Goal: Task Accomplishment & Management: Complete application form

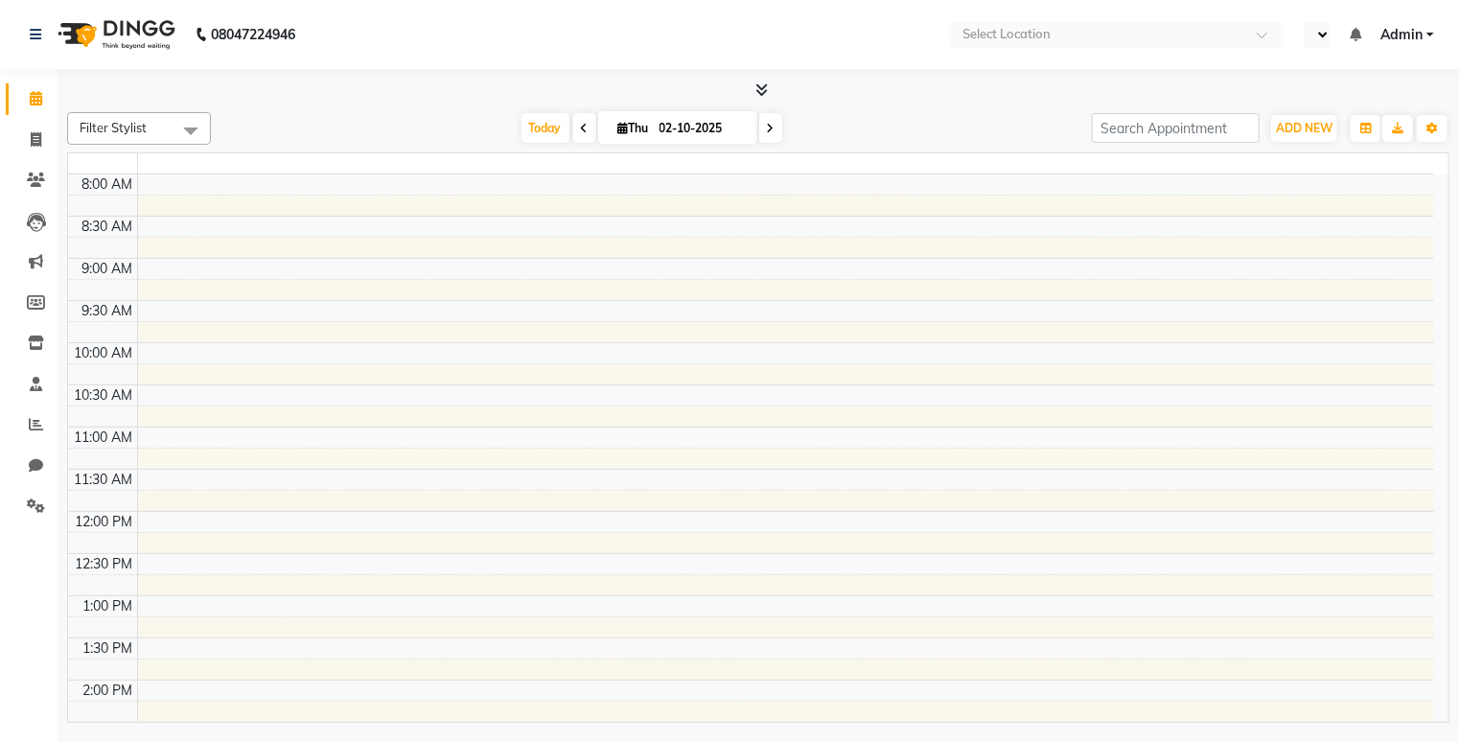
select select "en"
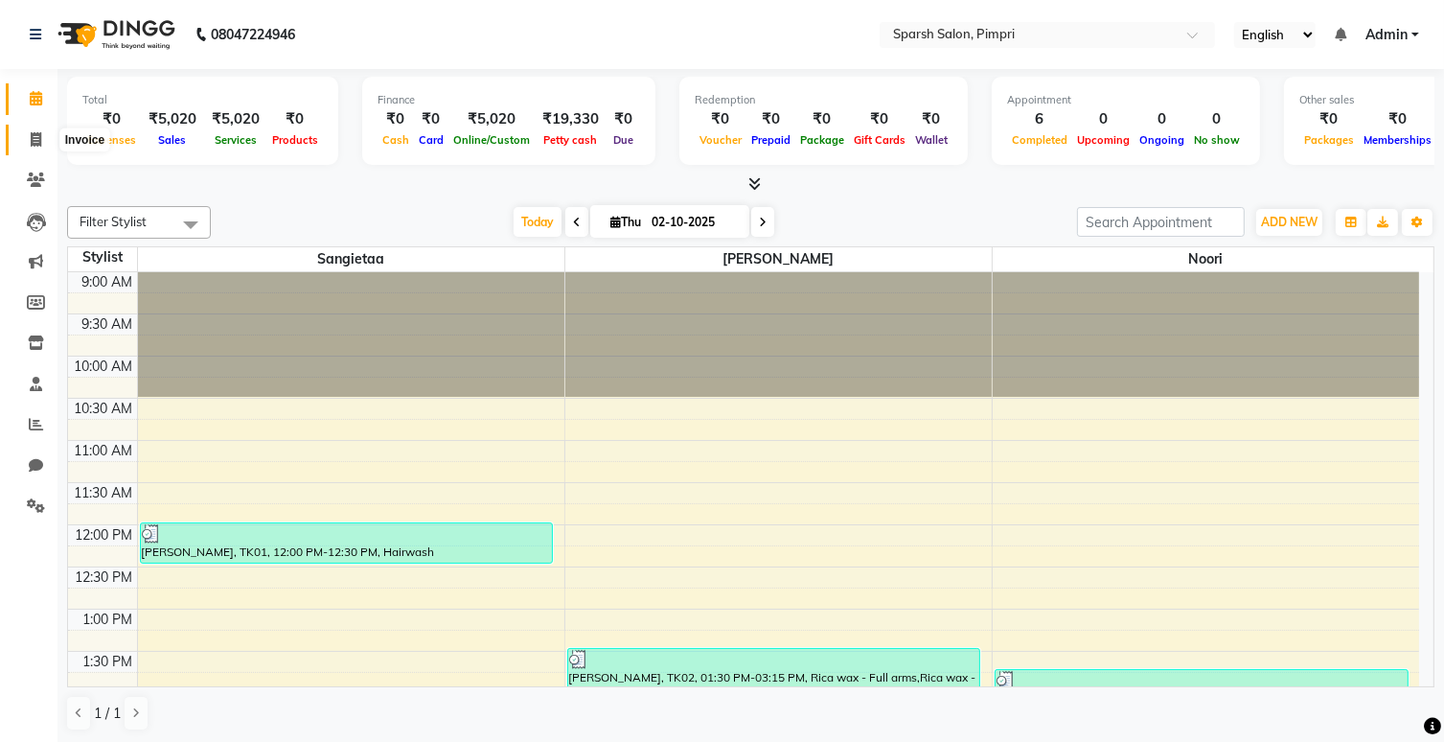
click at [34, 137] on icon at bounding box center [36, 139] width 11 height 14
select select "service"
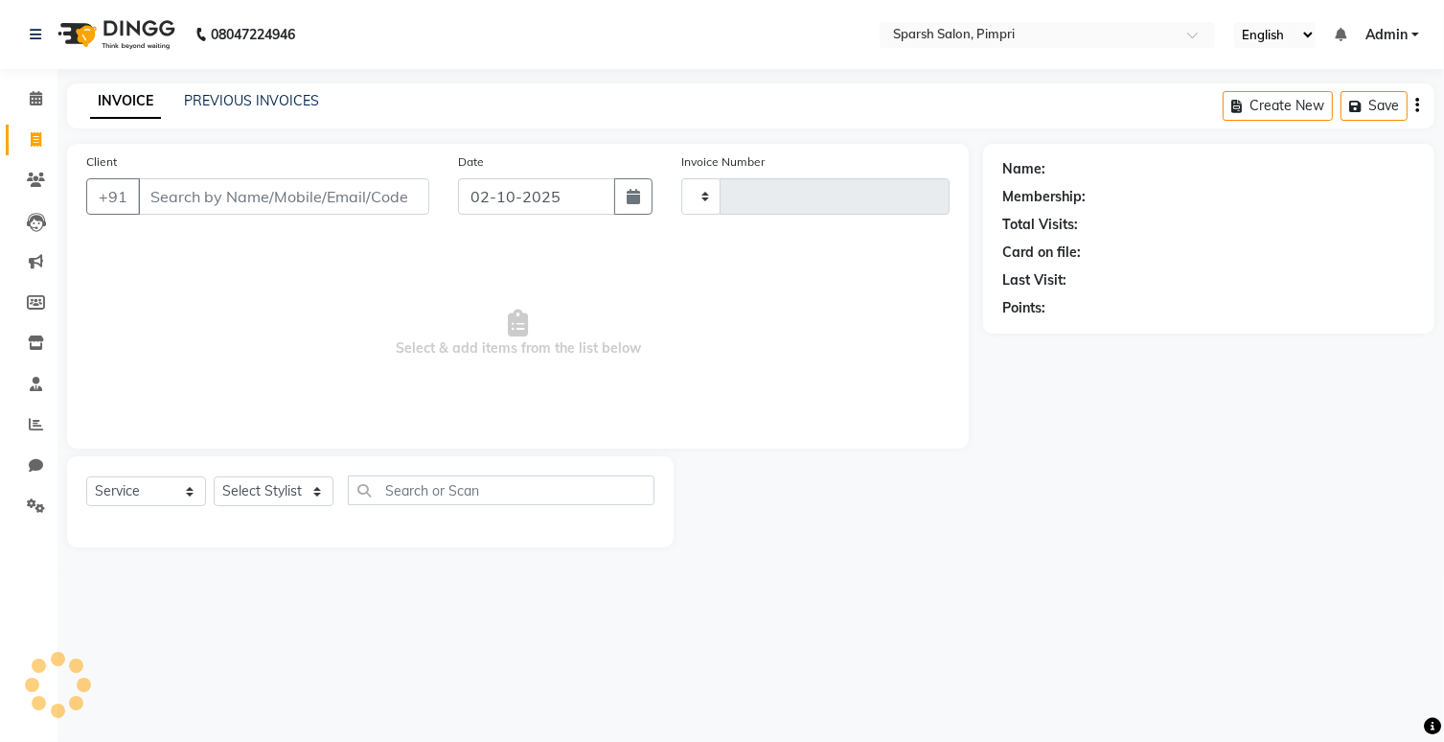
type input "0050"
select select "8335"
click at [645, 190] on icon "button" at bounding box center [640, 196] width 13 height 15
select select "10"
select select "2025"
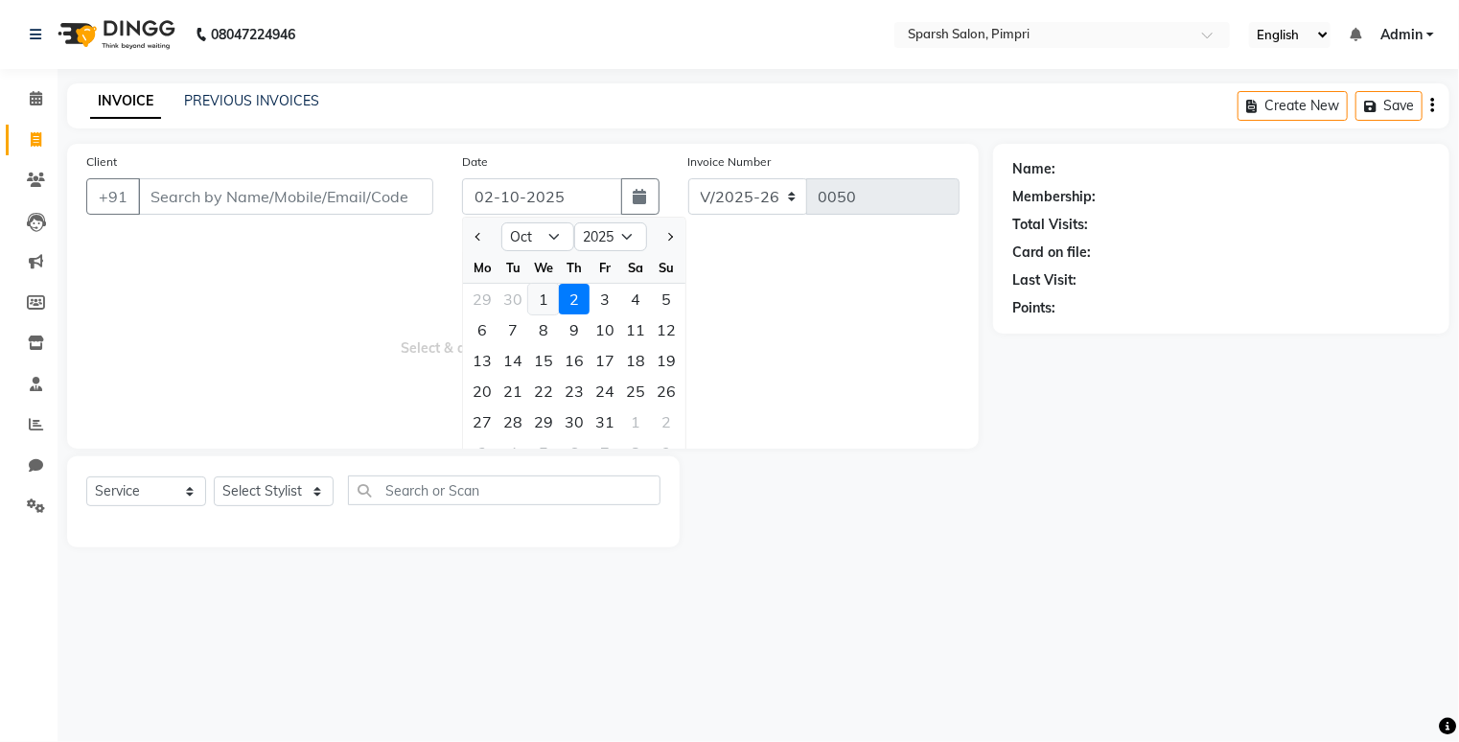
click at [537, 289] on div "1" at bounding box center [543, 299] width 31 height 31
type input "01-10-2025"
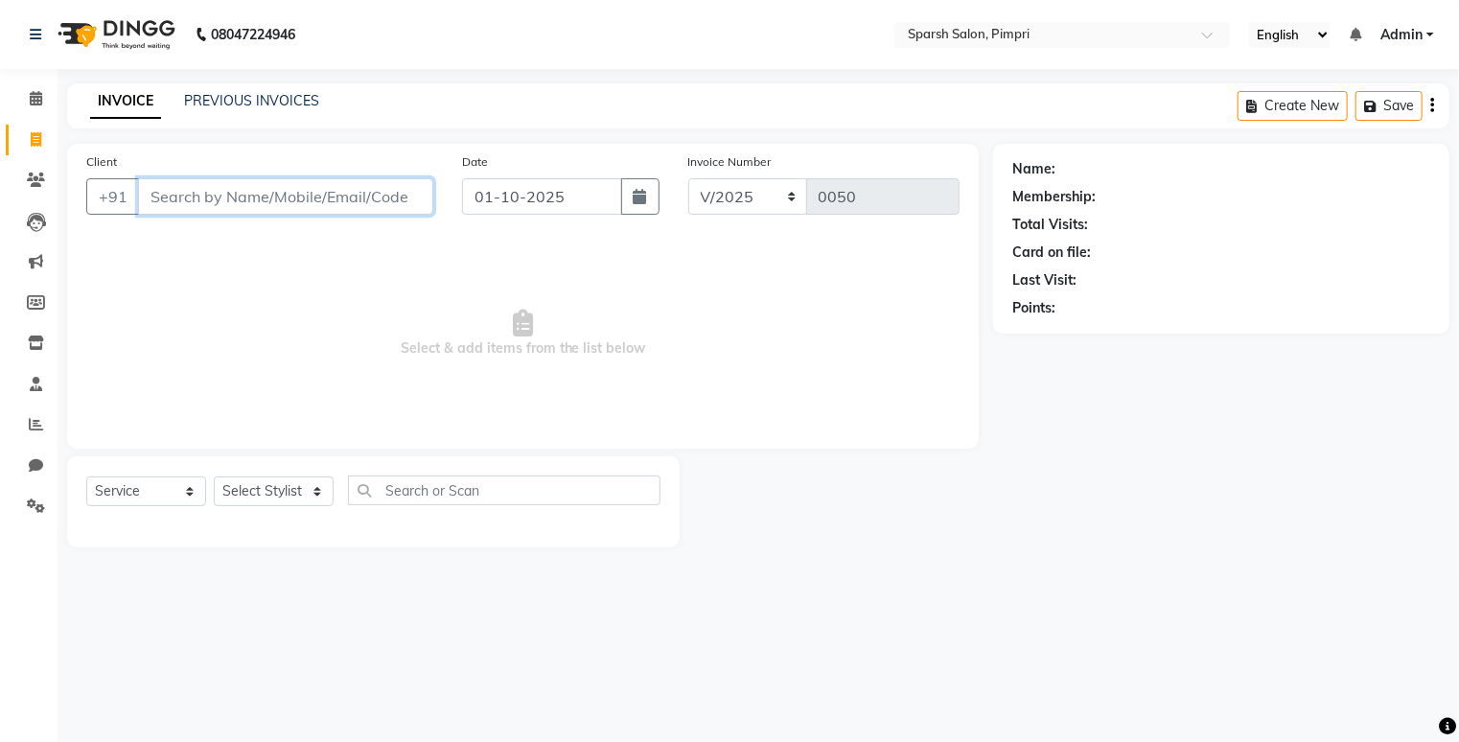
click at [301, 194] on input "Client" at bounding box center [285, 196] width 295 height 36
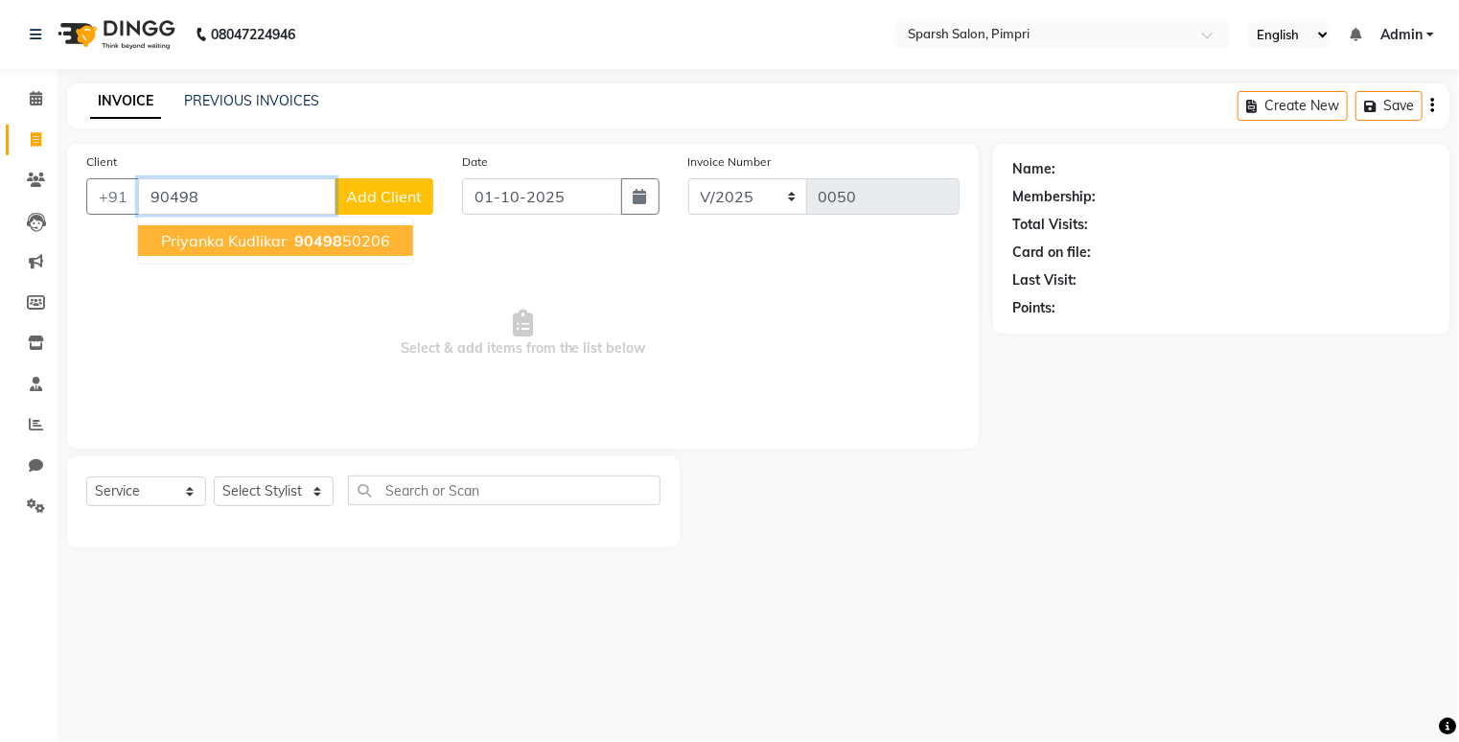
click at [301, 194] on input "90498" at bounding box center [236, 196] width 197 height 36
click at [349, 252] on button "priyanka kudlikar 90498 50206" at bounding box center [275, 240] width 275 height 31
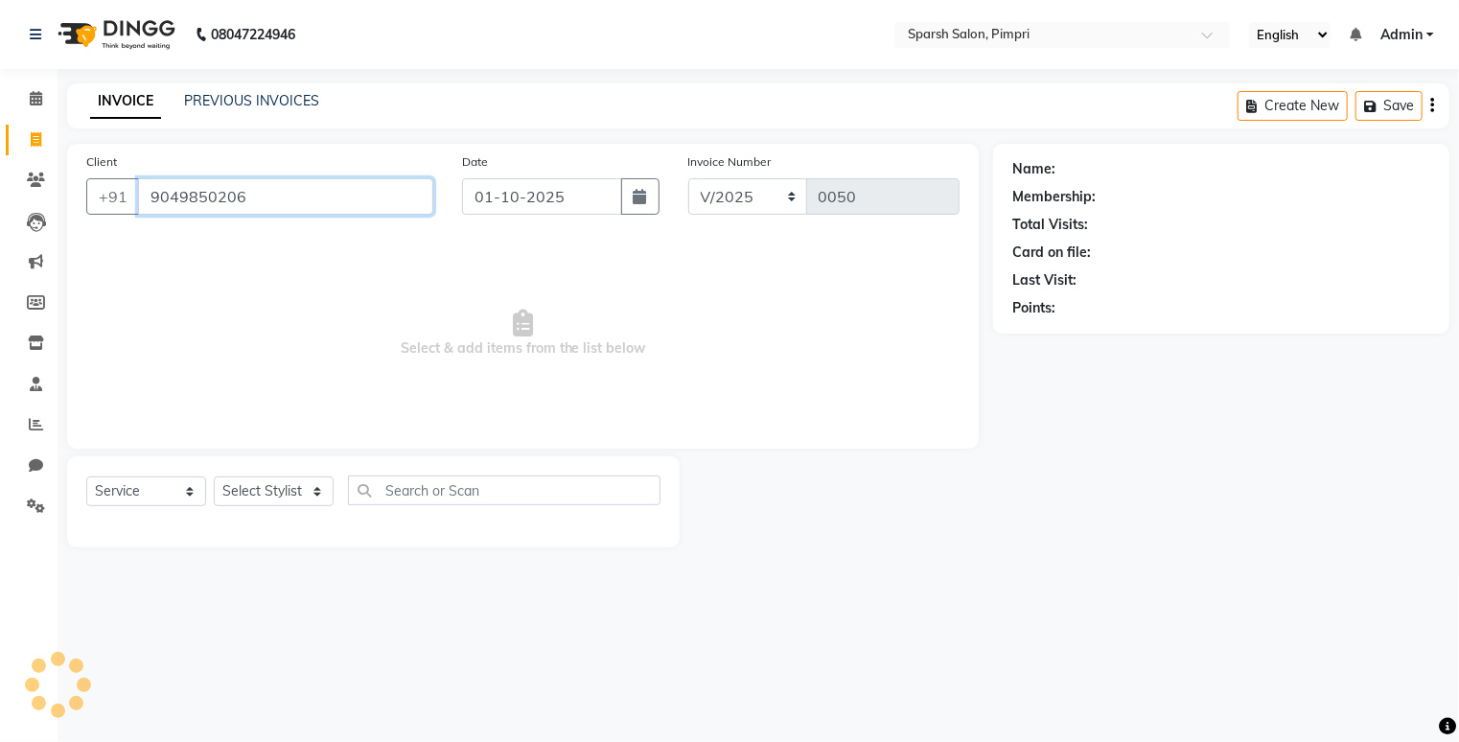
type input "9049850206"
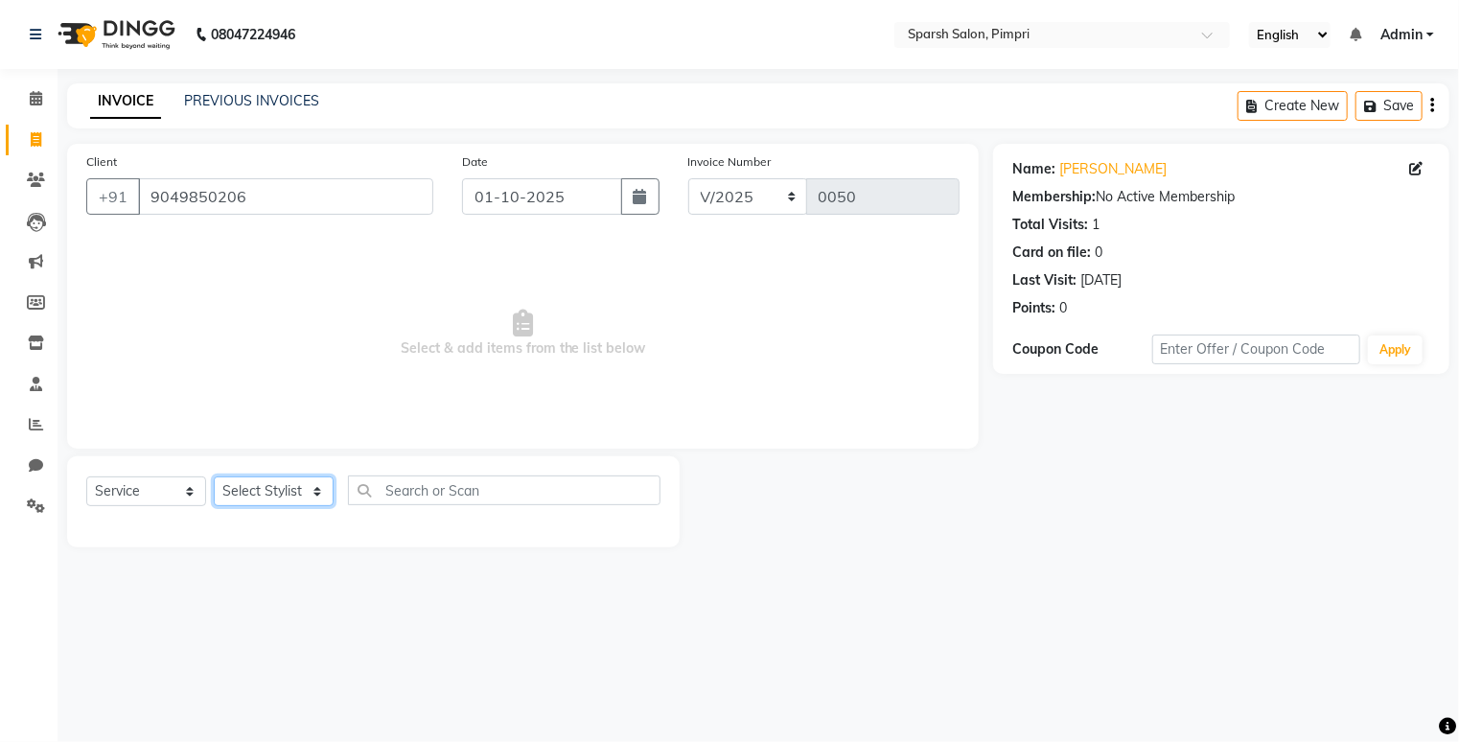
click at [315, 494] on select "Select Stylist Noori Sangietaa [PERSON_NAME]" at bounding box center [274, 491] width 120 height 30
select select "88280"
click at [214, 477] on select "Select Stylist Noori Sangietaa [PERSON_NAME]" at bounding box center [274, 491] width 120 height 30
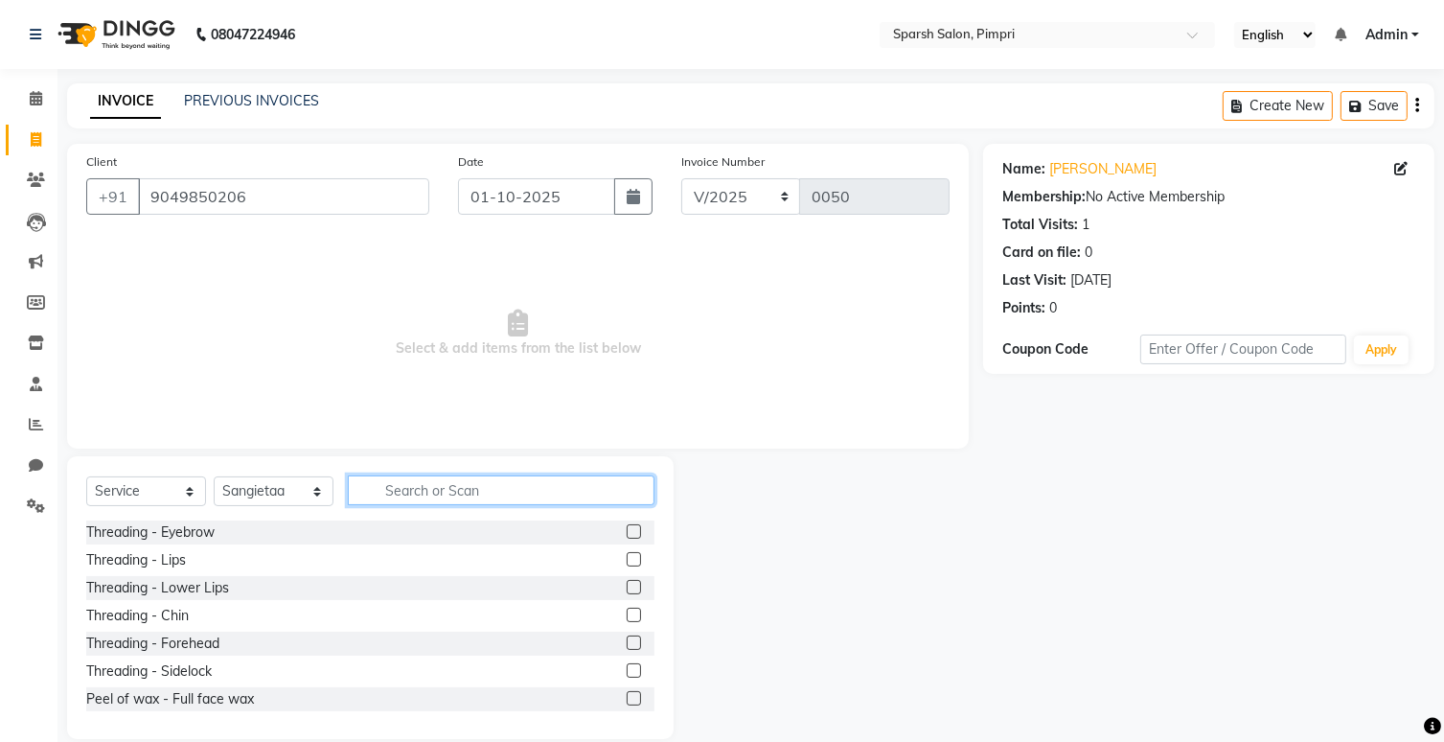
click at [388, 495] on input "text" at bounding box center [501, 490] width 307 height 30
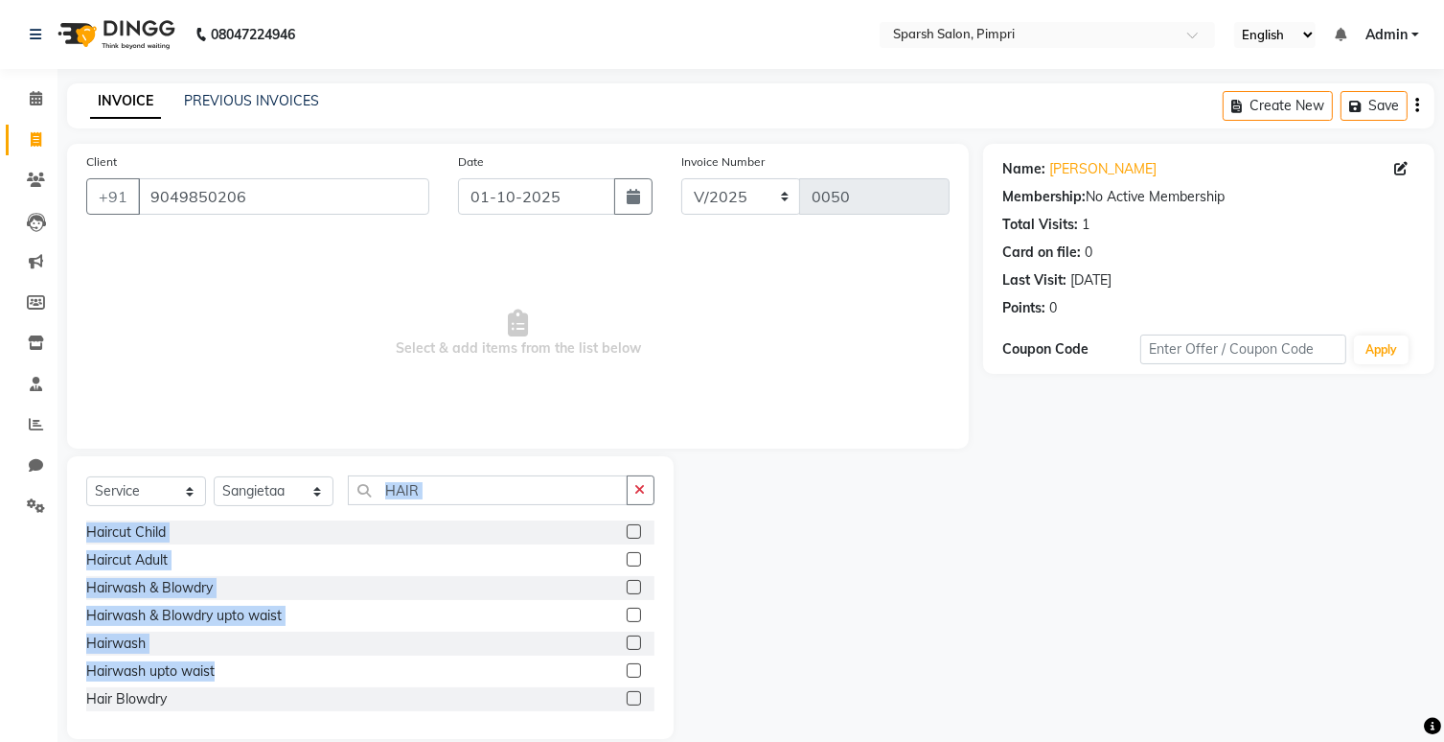
drag, startPoint x: 329, startPoint y: 674, endPoint x: 406, endPoint y: 507, distance: 184.0
click at [406, 507] on div "Select Service Product Membership Package Voucher Prepaid Gift Card Select Styl…" at bounding box center [370, 597] width 607 height 283
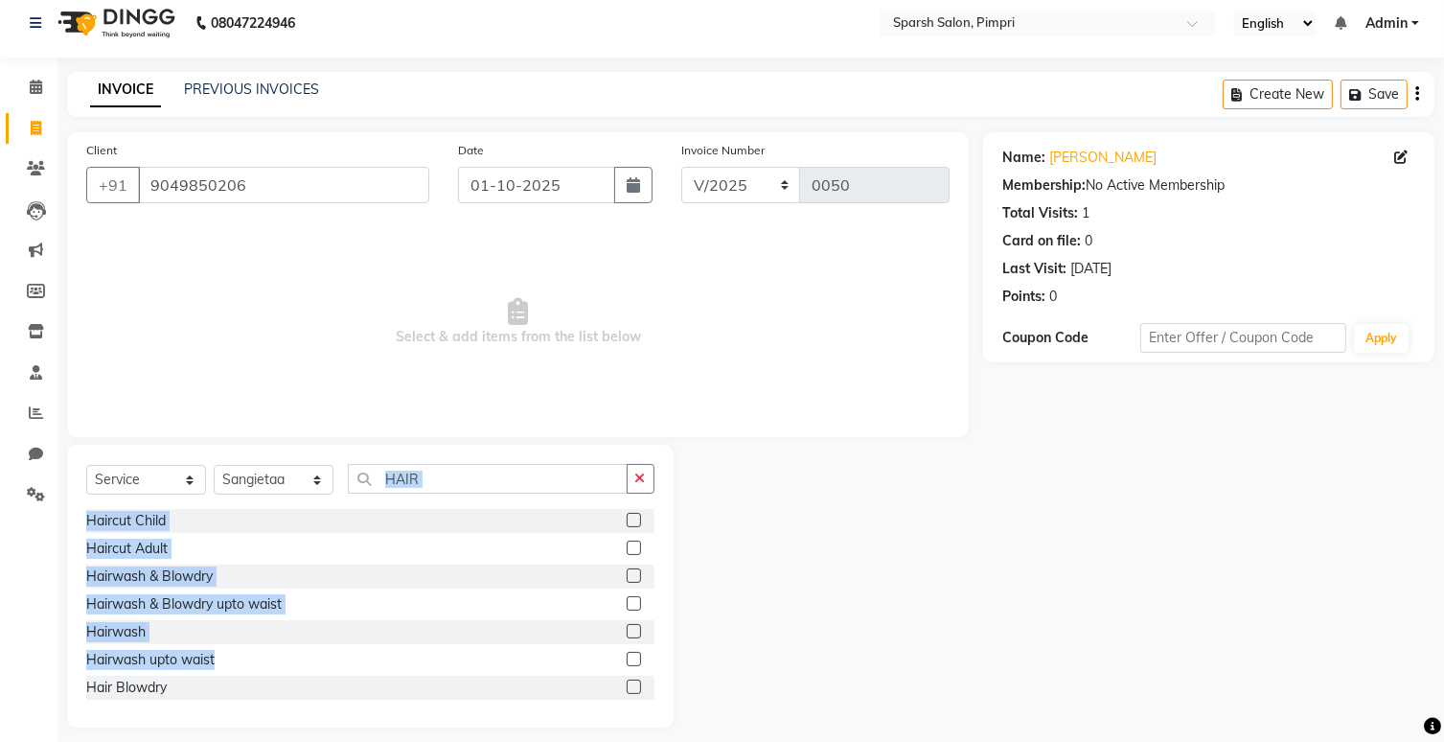
scroll to position [10, 0]
click at [406, 507] on div "Select Service Product Membership Package Voucher Prepaid Gift Card Select Styl…" at bounding box center [370, 488] width 568 height 45
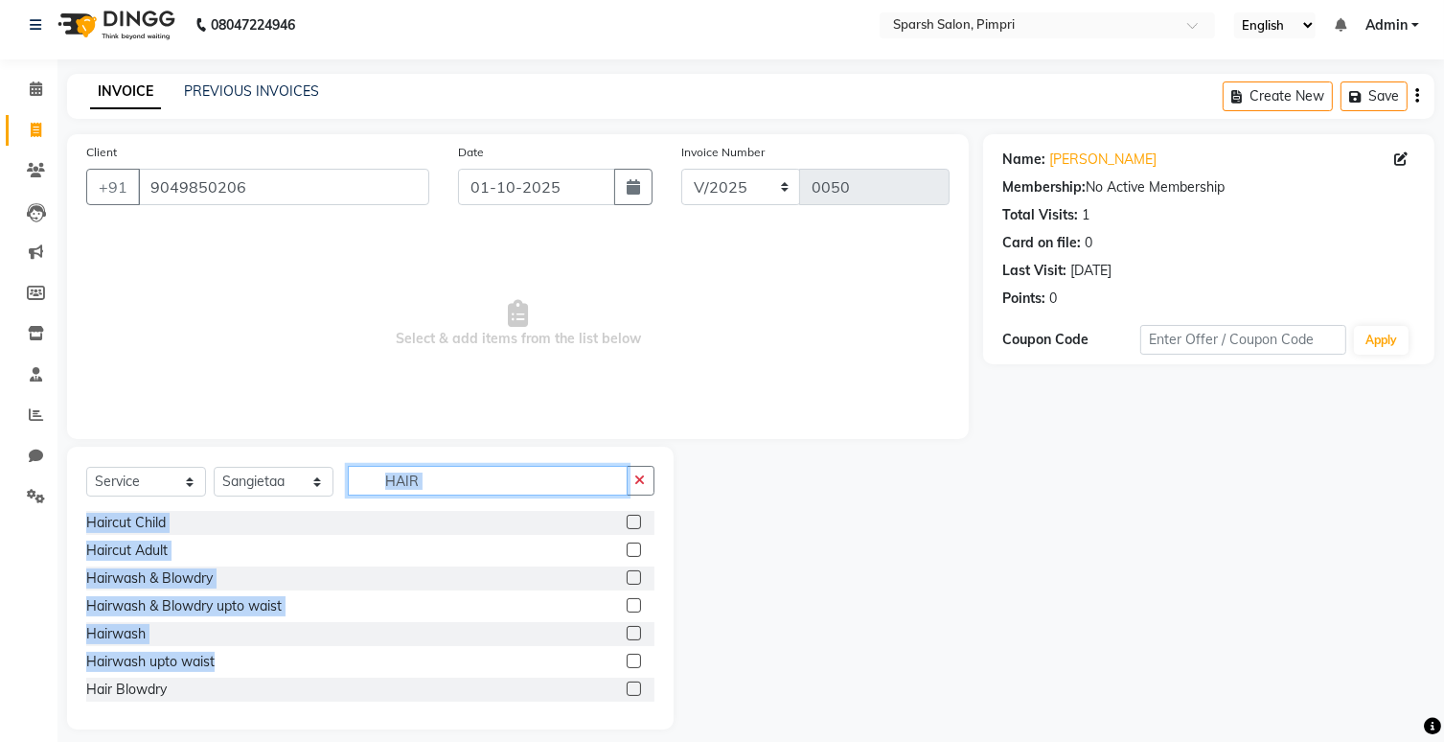
click at [444, 473] on input "HAIR" at bounding box center [488, 481] width 280 height 30
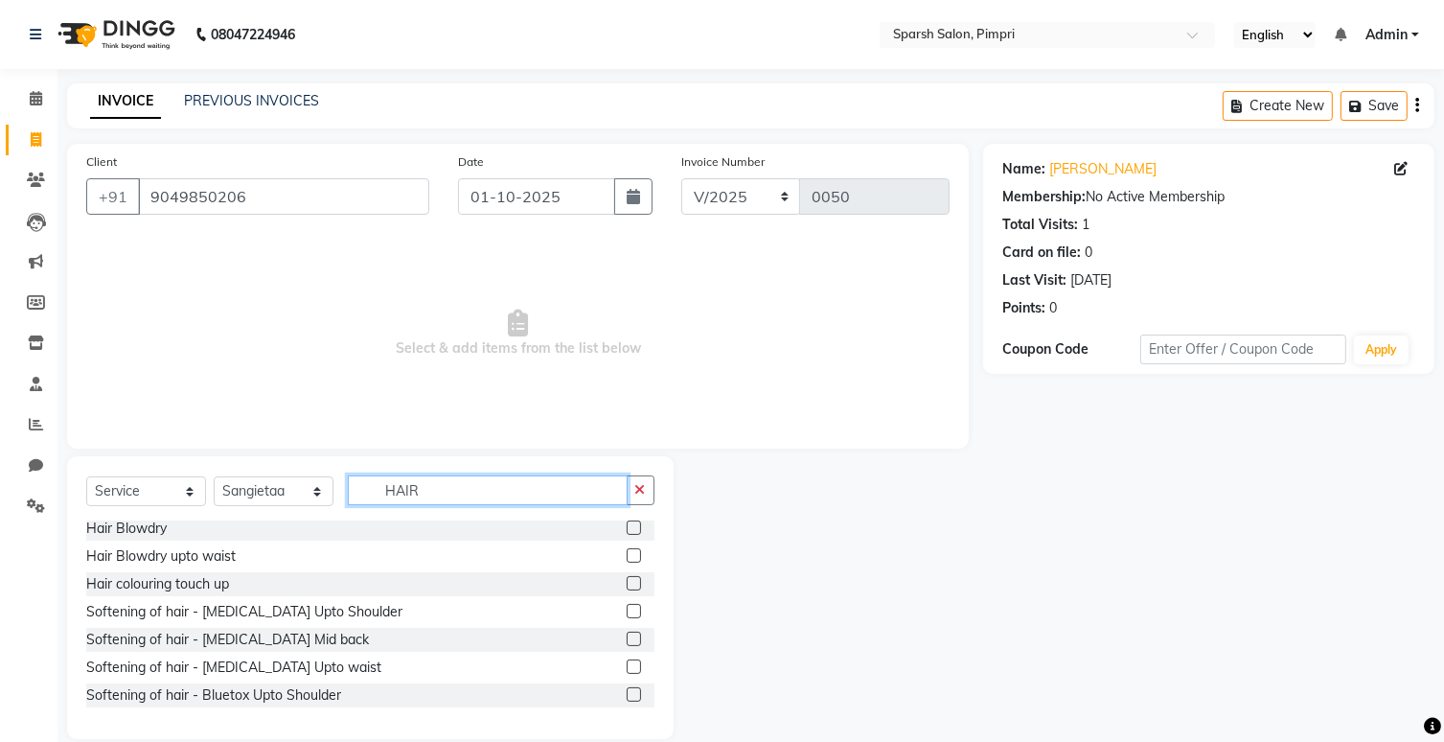
scroll to position [176, 0]
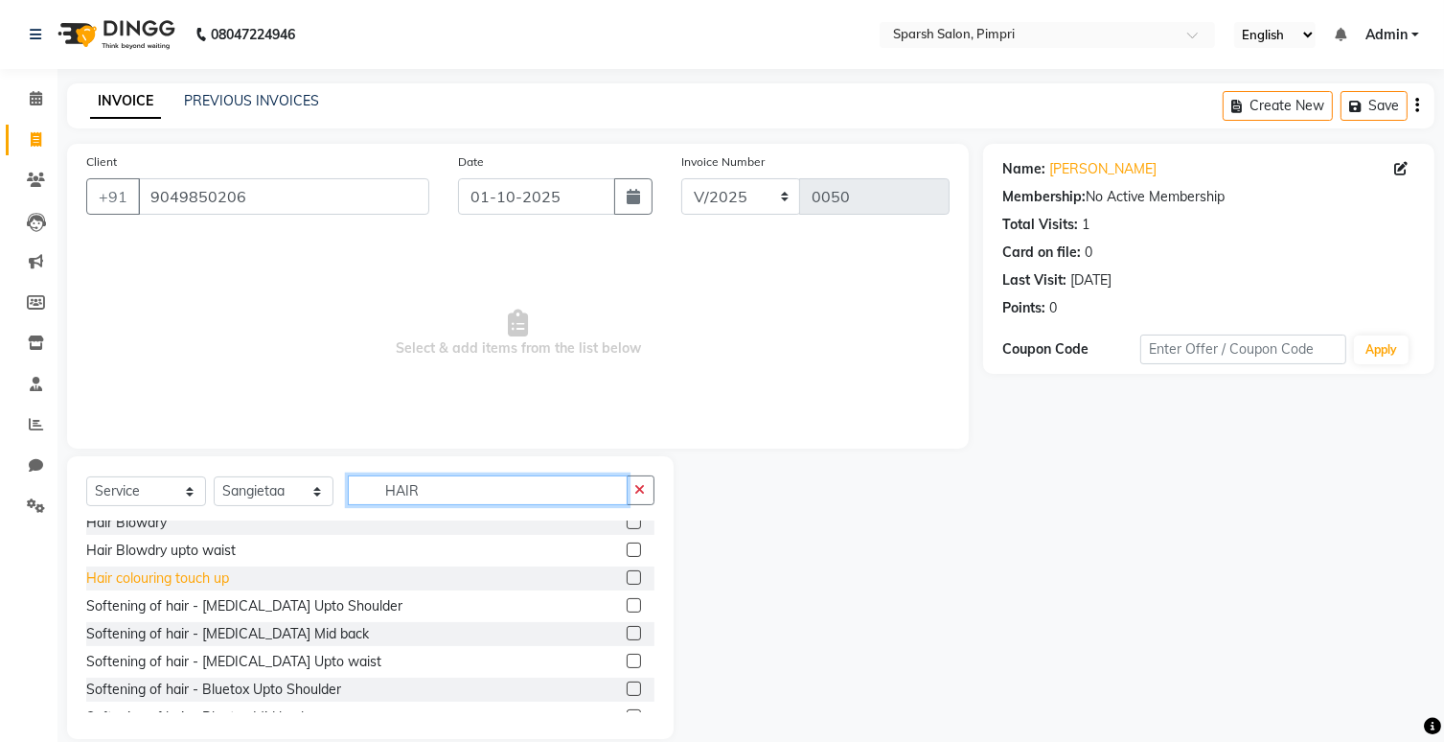
type input "HAIR"
click at [204, 573] on div "Hair colouring touch up" at bounding box center [157, 578] width 143 height 20
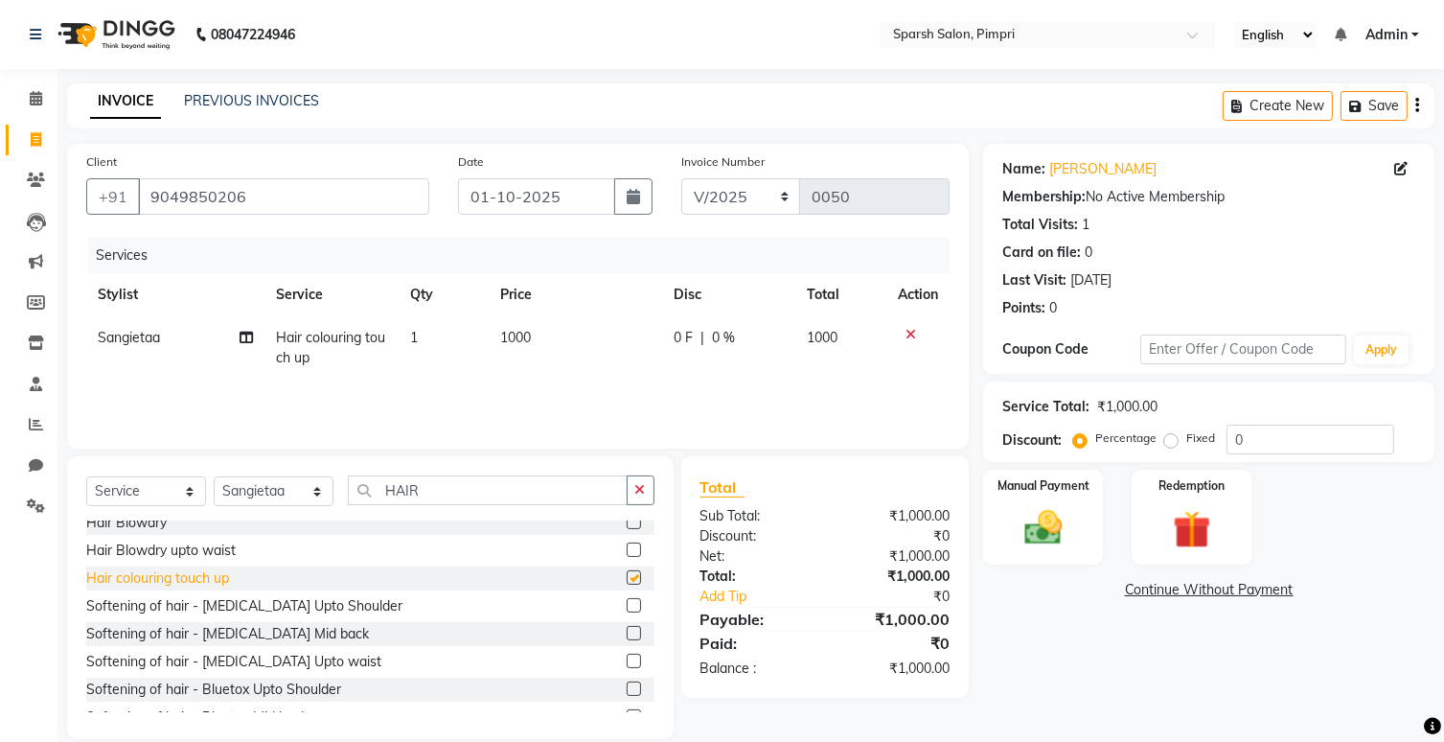
checkbox input "false"
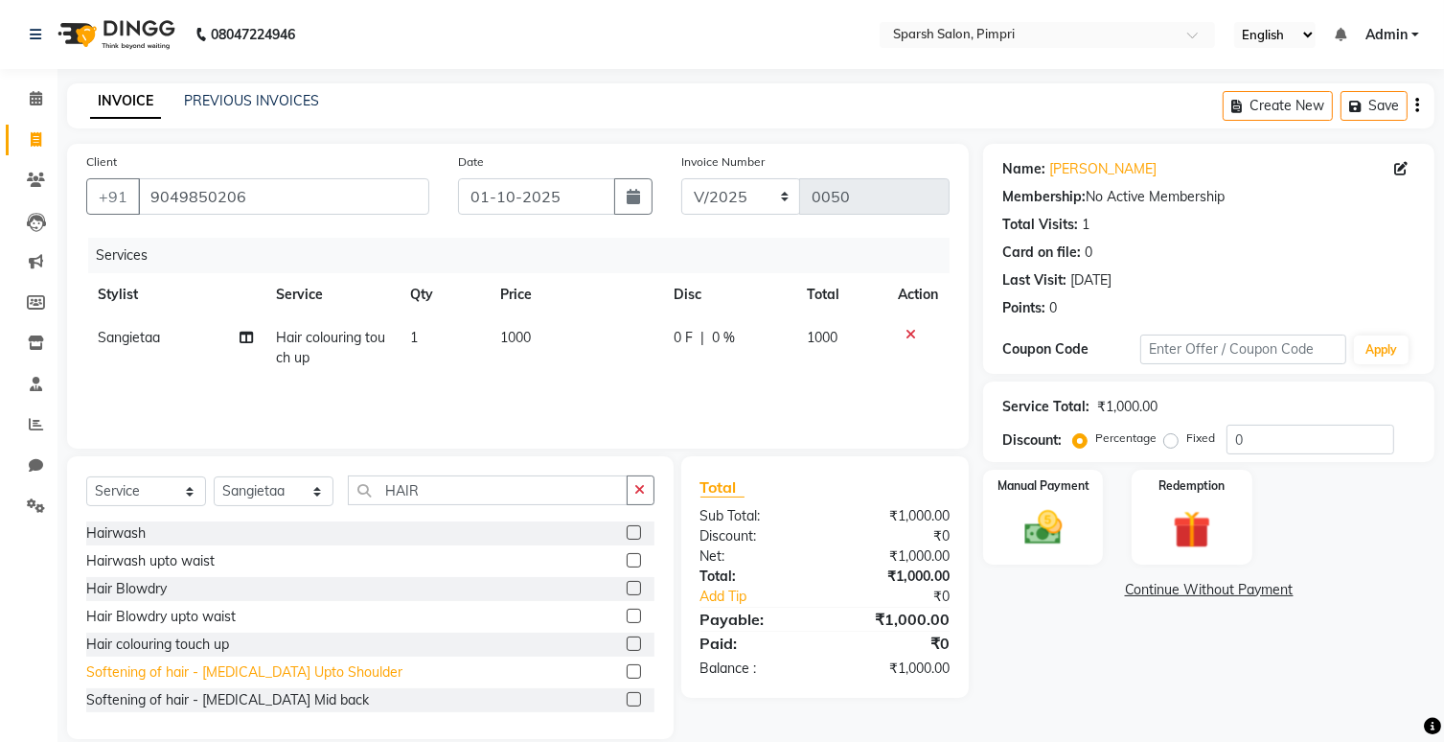
scroll to position [113, 0]
drag, startPoint x: 202, startPoint y: 599, endPoint x: 312, endPoint y: 614, distance: 110.3
click at [312, 614] on div "Haircut Child Haircut Adult Hairwash & Blowdry Hairwash & Blowdry upto waist Ha…" at bounding box center [370, 616] width 568 height 192
click at [312, 614] on div "Hair Blowdry upto waist" at bounding box center [370, 614] width 568 height 24
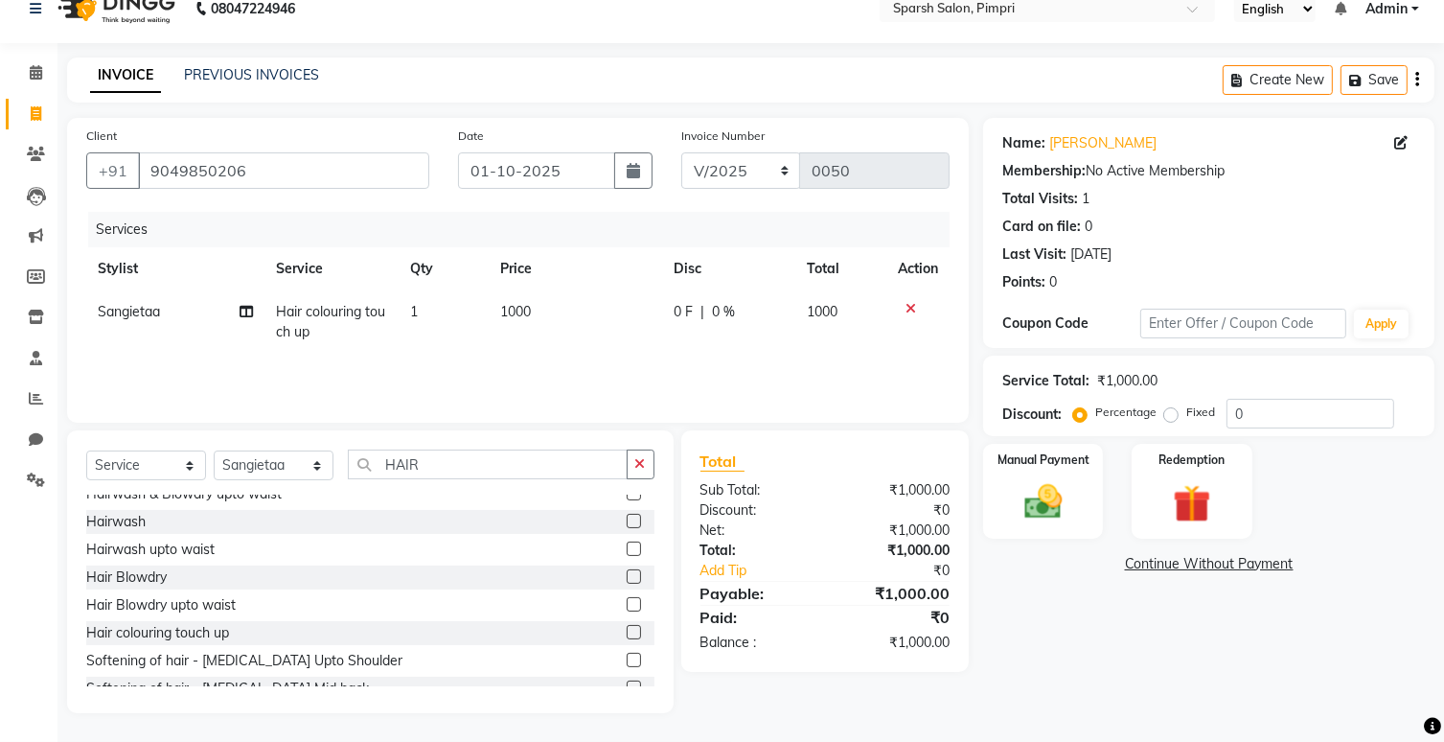
scroll to position [95, 0]
click at [539, 306] on td "1000" at bounding box center [576, 321] width 174 height 63
select select "88280"
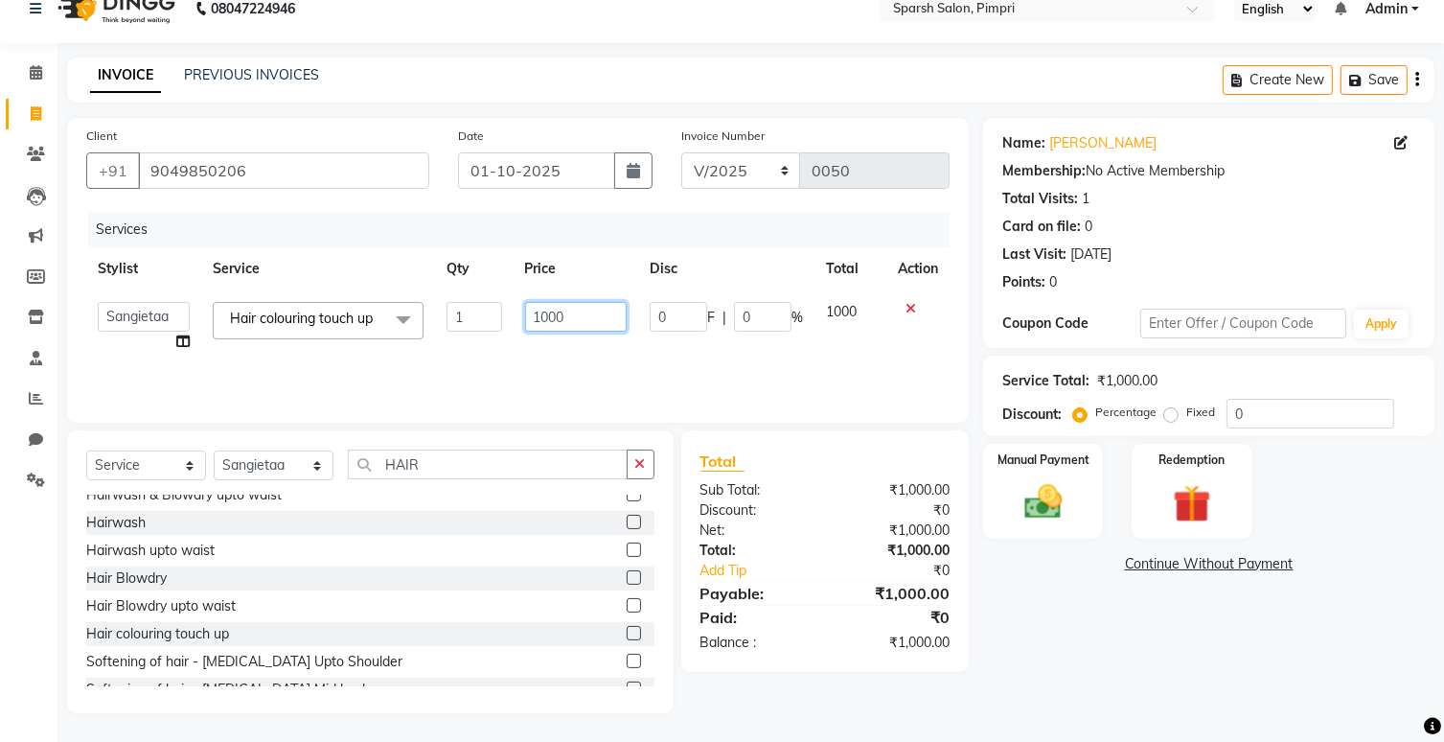
click at [568, 320] on input "1000" at bounding box center [576, 317] width 103 height 30
type input "1"
type input "3700"
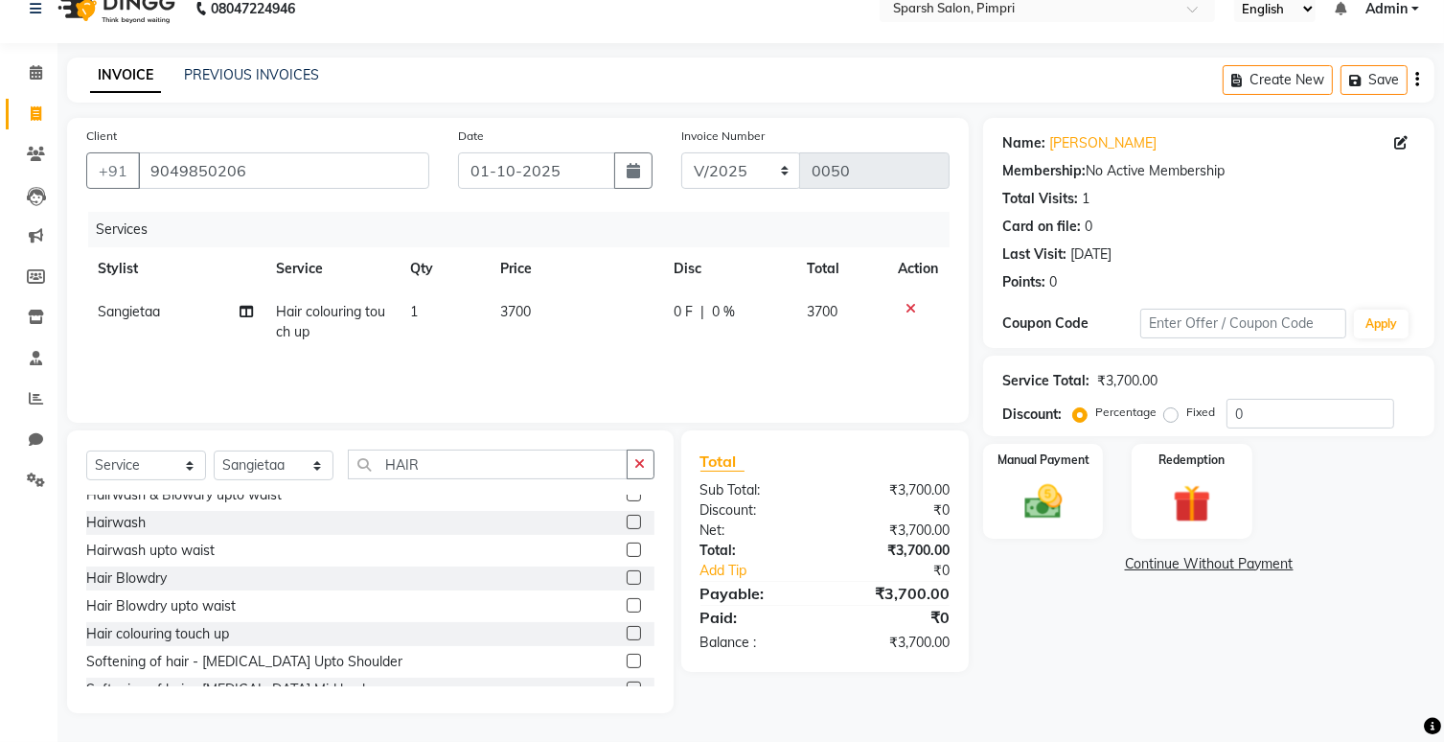
drag, startPoint x: 695, startPoint y: 335, endPoint x: 647, endPoint y: 366, distance: 57.4
click at [647, 366] on div "Services Stylist Service Qty Price Disc Total Action Sangietaa Hair colouring t…" at bounding box center [518, 308] width 864 height 192
click at [1062, 473] on div "Manual Payment" at bounding box center [1043, 491] width 125 height 99
click at [1254, 568] on span "GPay" at bounding box center [1257, 565] width 39 height 22
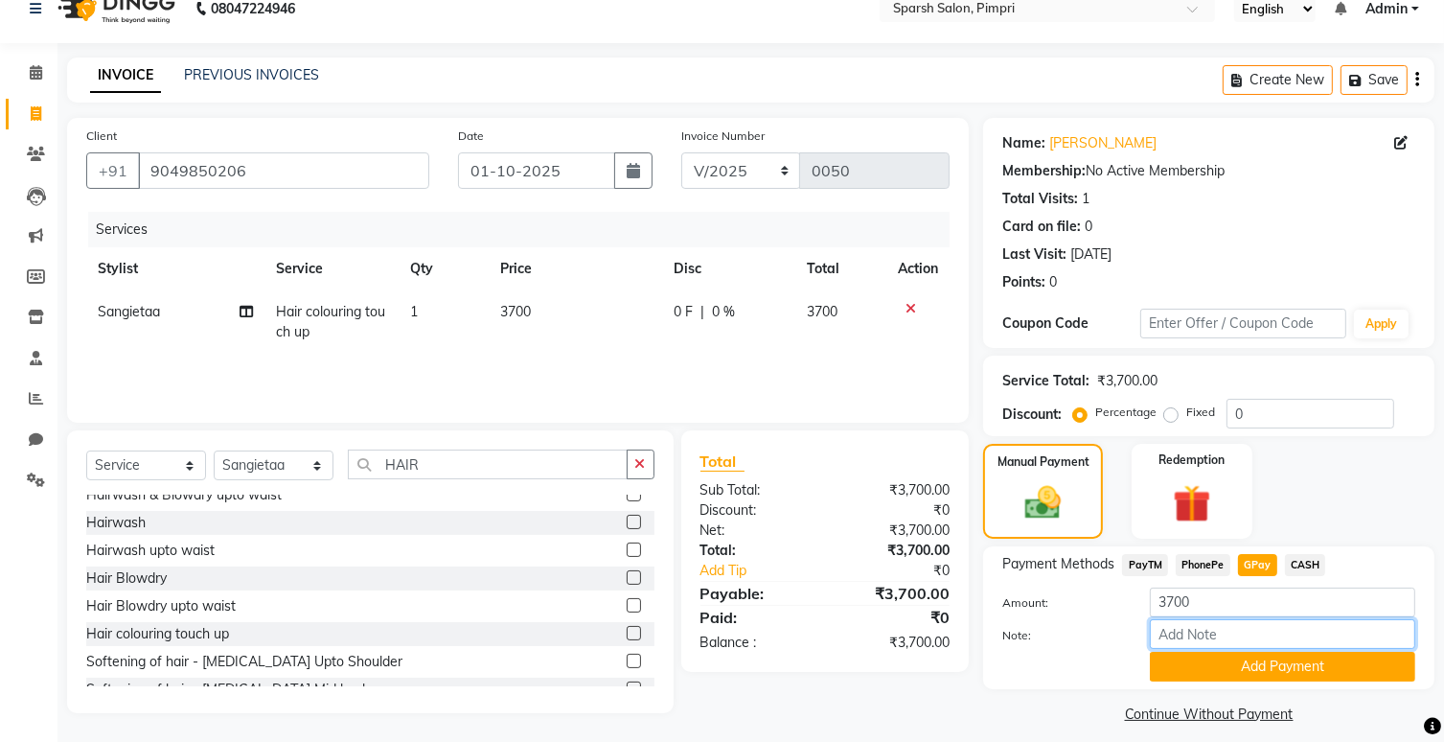
click at [1240, 641] on input "Note:" at bounding box center [1283, 634] width 266 height 30
click at [1265, 634] on input "Global color with highlights" at bounding box center [1283, 634] width 266 height 30
click at [1376, 637] on input "Global color with crown highlights" at bounding box center [1283, 634] width 266 height 30
click at [1387, 635] on input "Global color with crown highlights7" at bounding box center [1283, 634] width 266 height 30
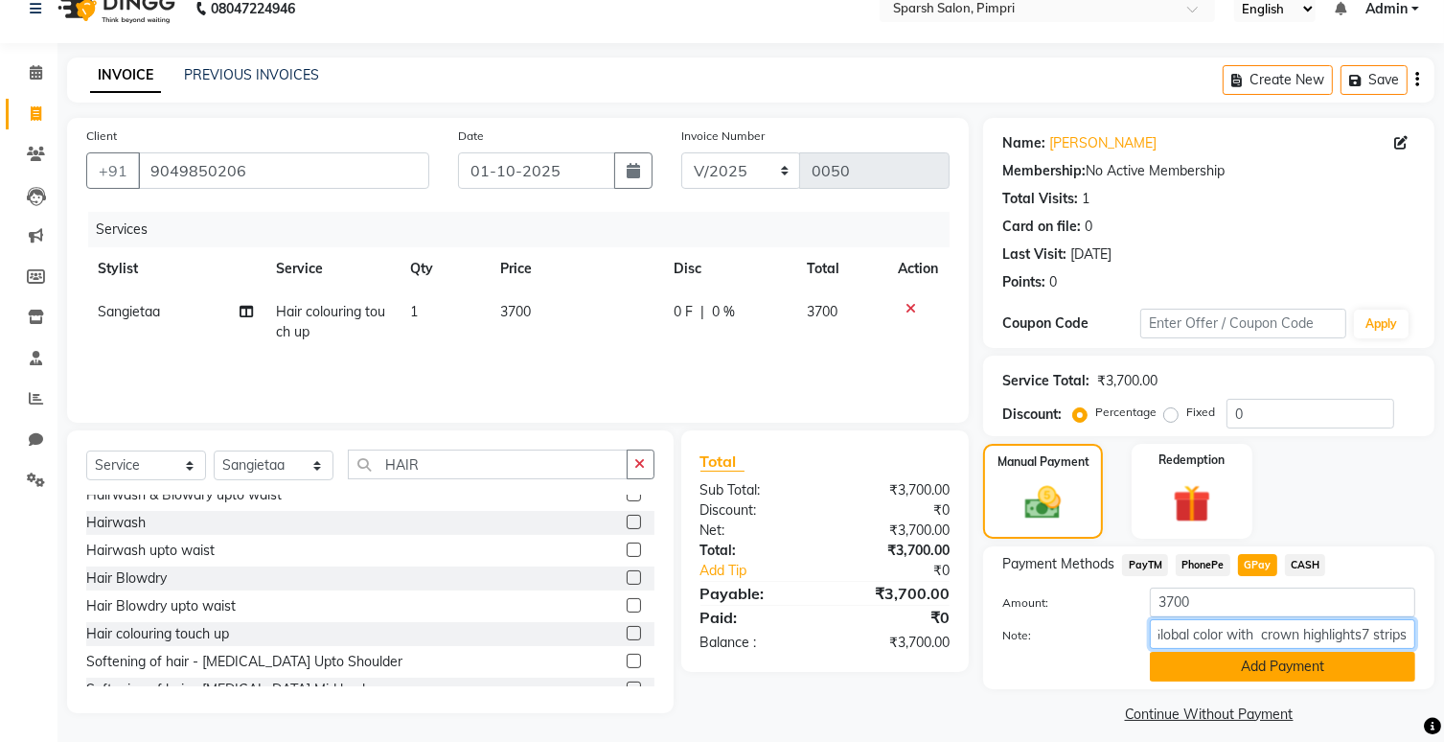
type input "Global color with crown highlights7 strips"
click at [1296, 666] on button "Add Payment" at bounding box center [1283, 667] width 266 height 30
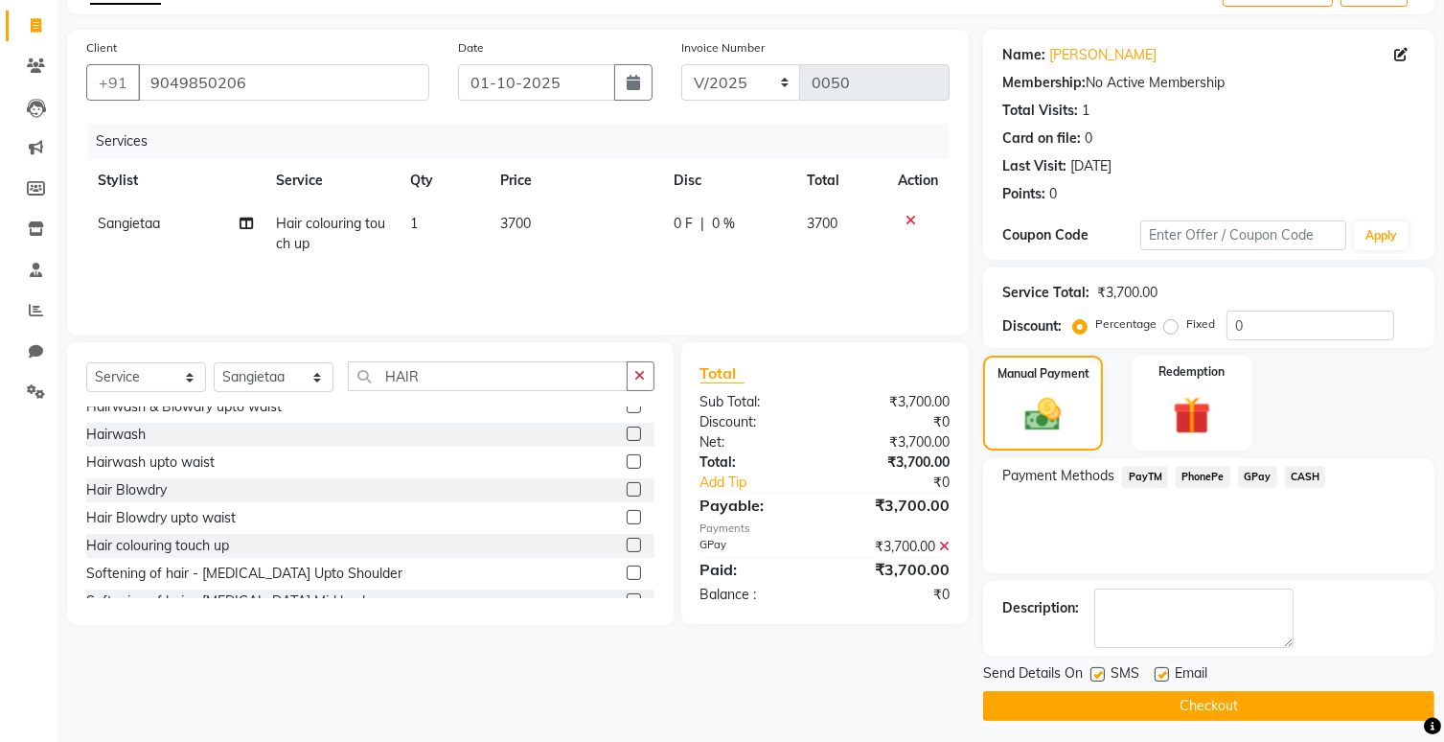
scroll to position [116, 0]
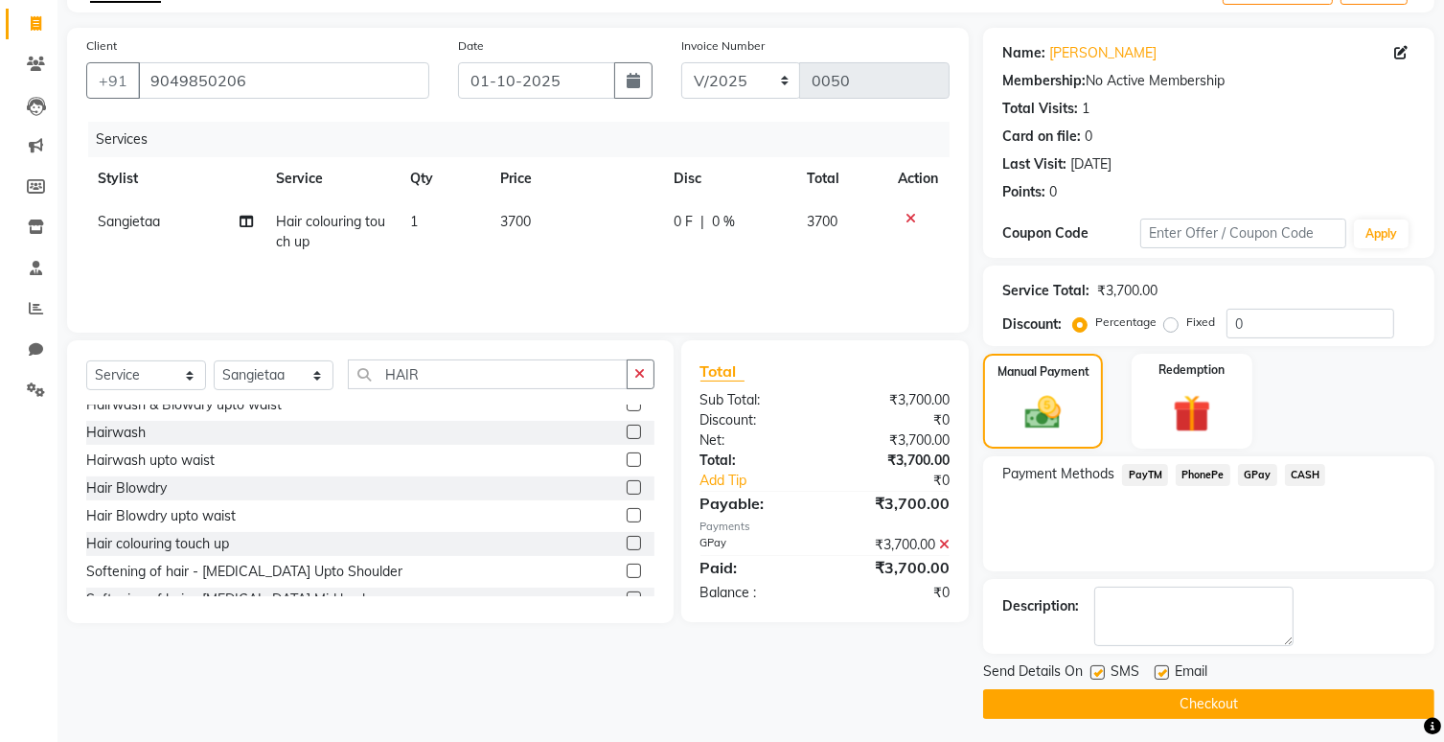
click at [1165, 667] on label at bounding box center [1162, 672] width 14 height 14
click at [1165, 667] on input "checkbox" at bounding box center [1161, 673] width 12 height 12
checkbox input "false"
click at [1097, 672] on label at bounding box center [1098, 672] width 14 height 14
click at [1097, 672] on input "checkbox" at bounding box center [1097, 673] width 12 height 12
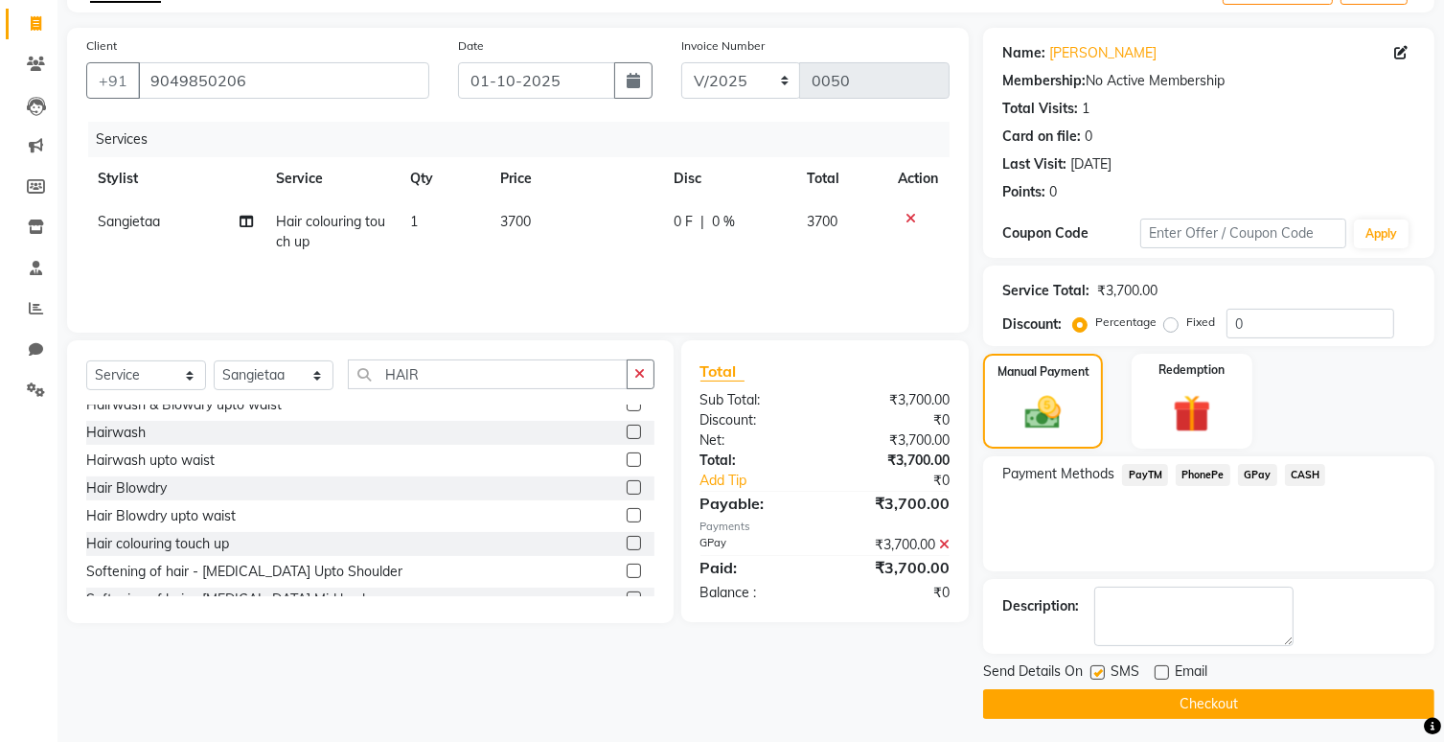
checkbox input "false"
click at [1117, 701] on button "Checkout" at bounding box center [1208, 704] width 451 height 30
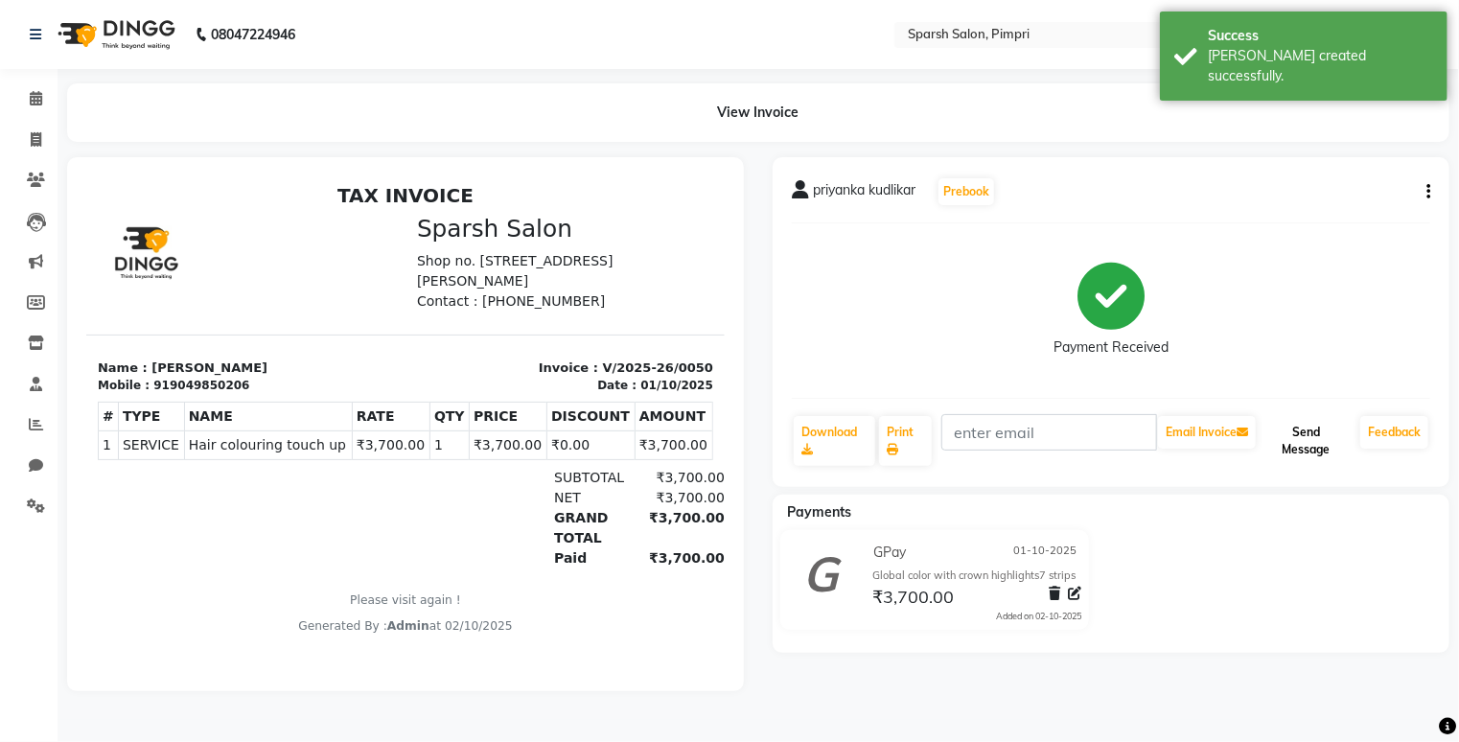
click at [1298, 432] on button "Send Message" at bounding box center [1305, 441] width 93 height 50
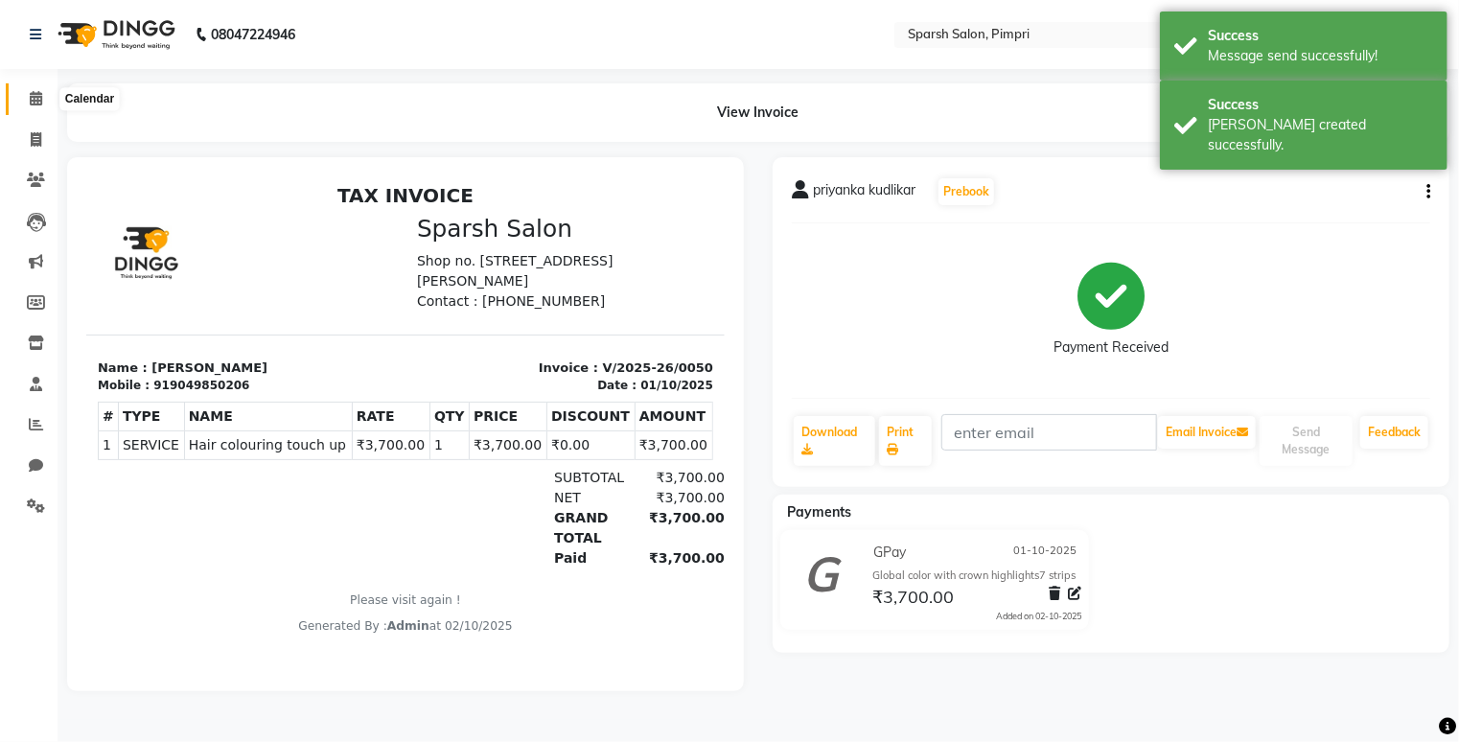
click at [38, 97] on icon at bounding box center [36, 98] width 12 height 14
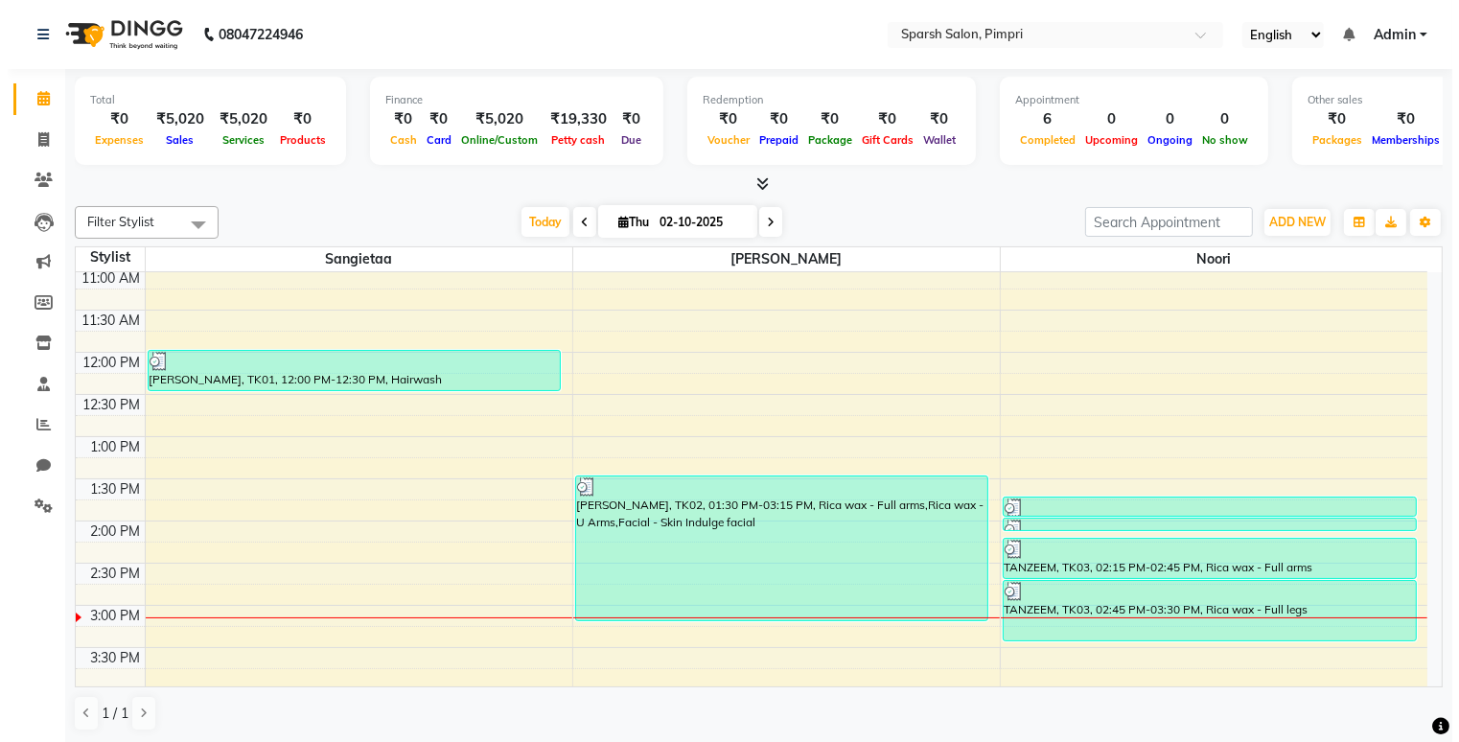
scroll to position [176, 0]
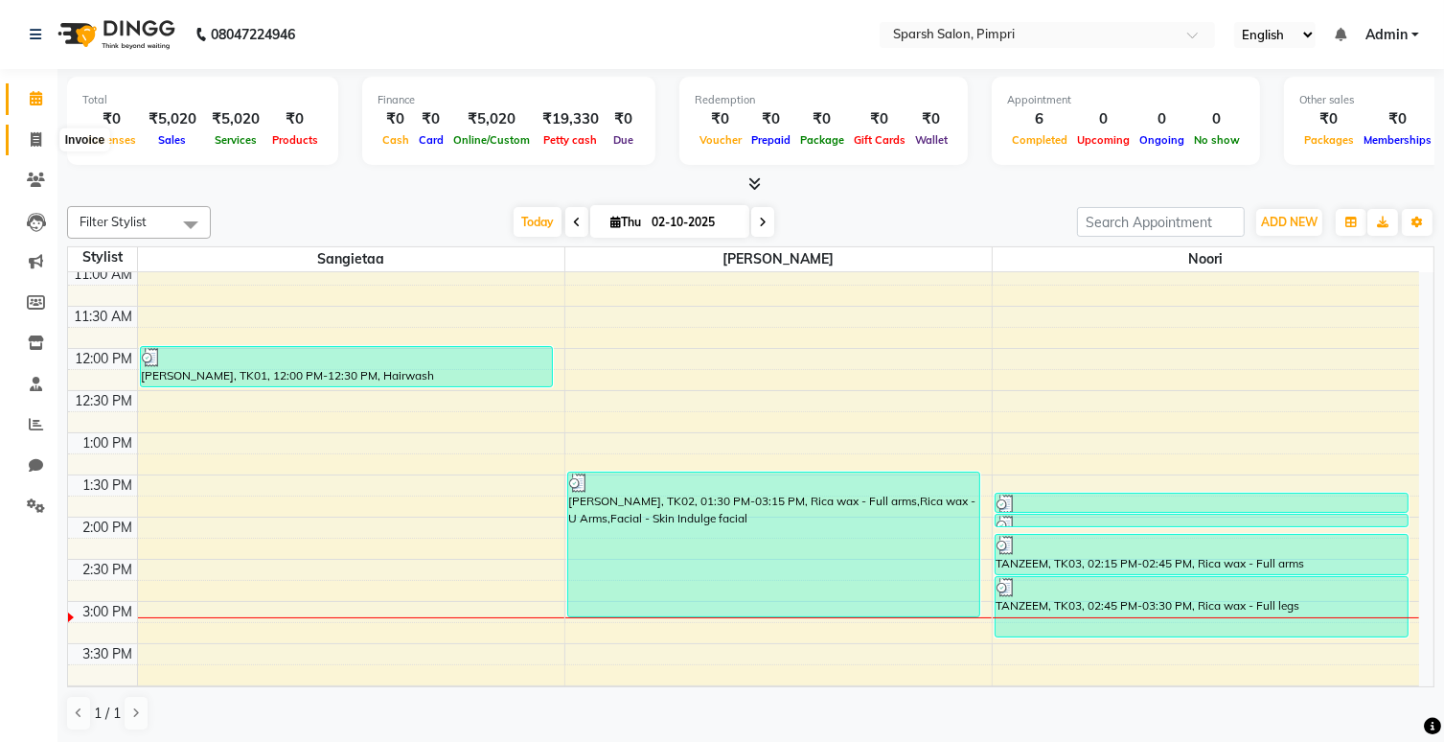
click at [33, 139] on icon at bounding box center [36, 139] width 11 height 14
select select "8335"
select select "service"
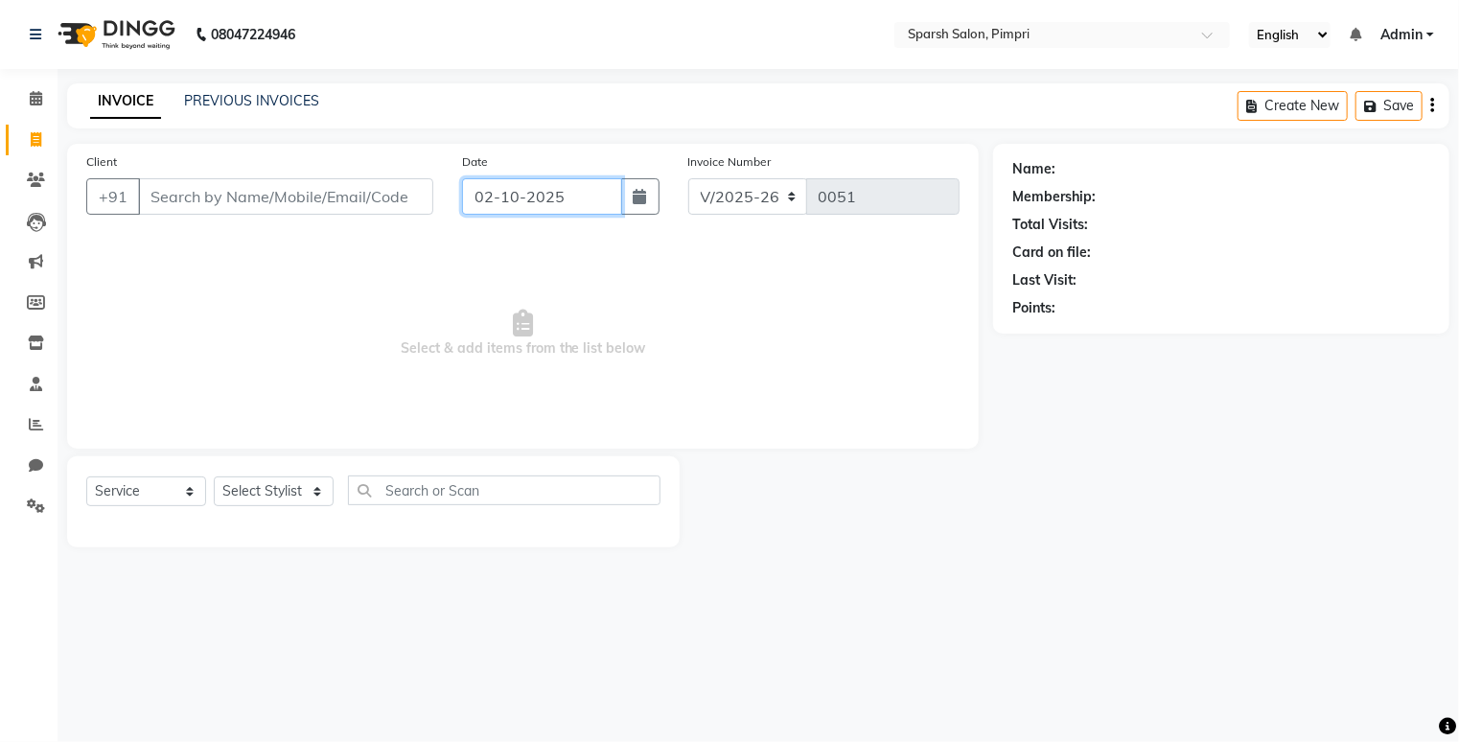
click at [491, 194] on input "02-10-2025" at bounding box center [541, 196] width 159 height 36
select select "10"
select select "2025"
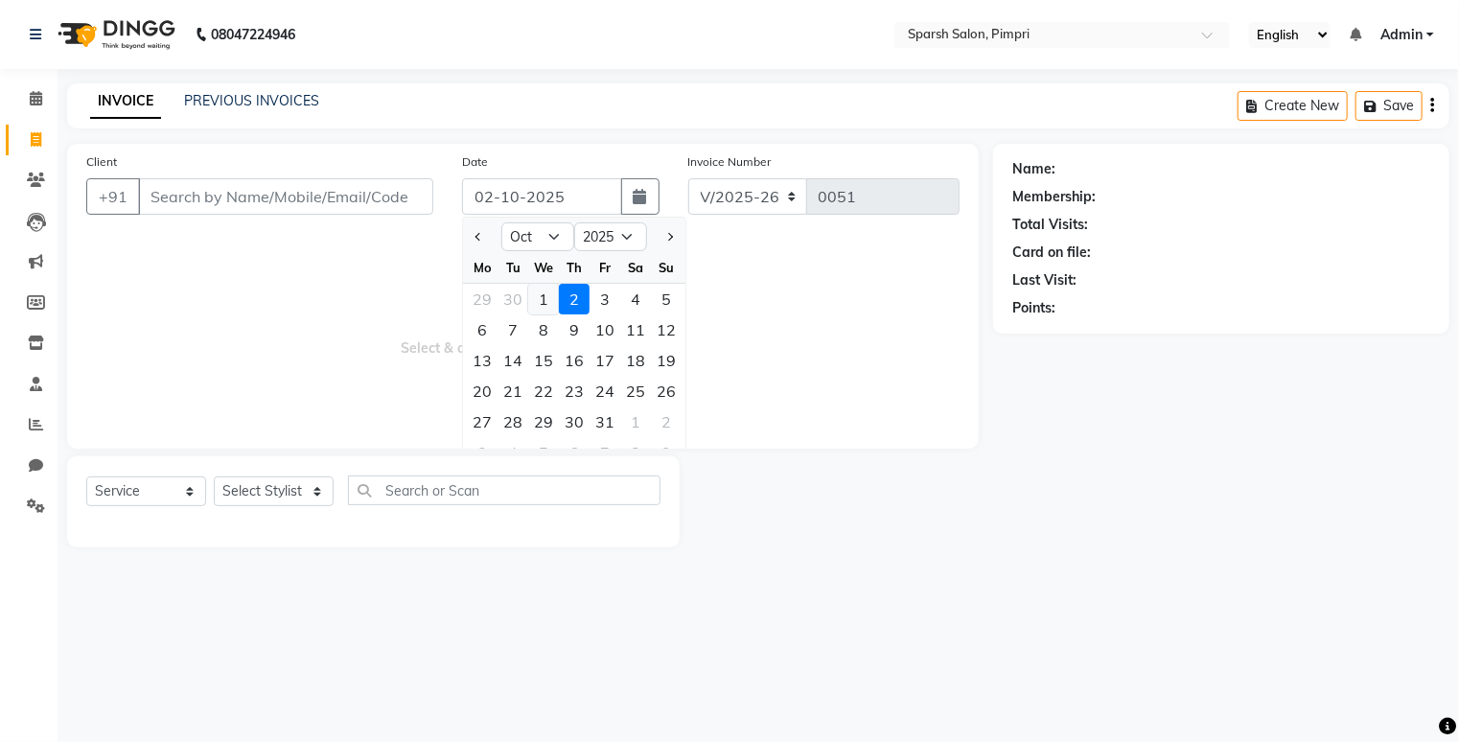
click at [538, 296] on div "1" at bounding box center [543, 299] width 31 height 31
type input "01-10-2025"
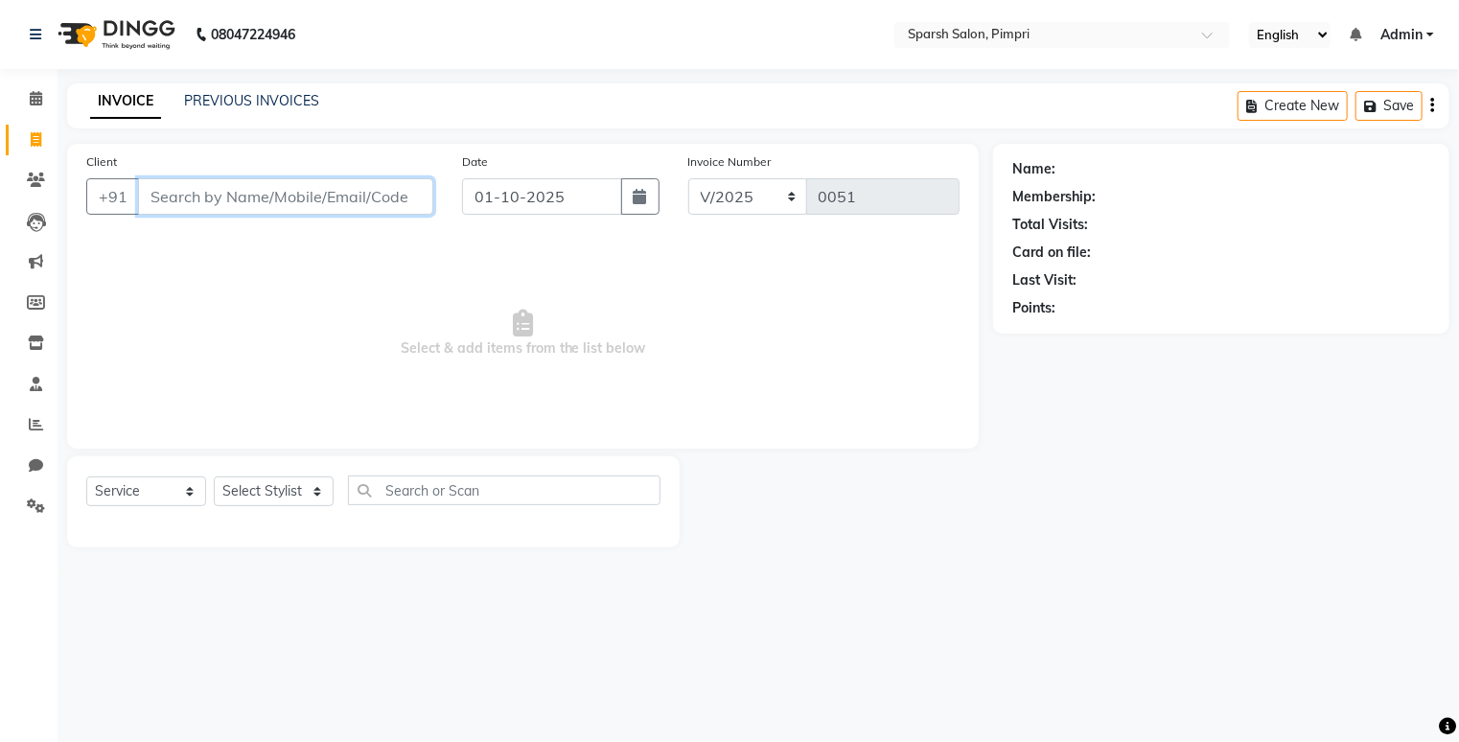
click at [279, 200] on input "Client" at bounding box center [285, 196] width 295 height 36
type input "8805211326"
click at [384, 191] on span "Add Client" at bounding box center [384, 196] width 76 height 19
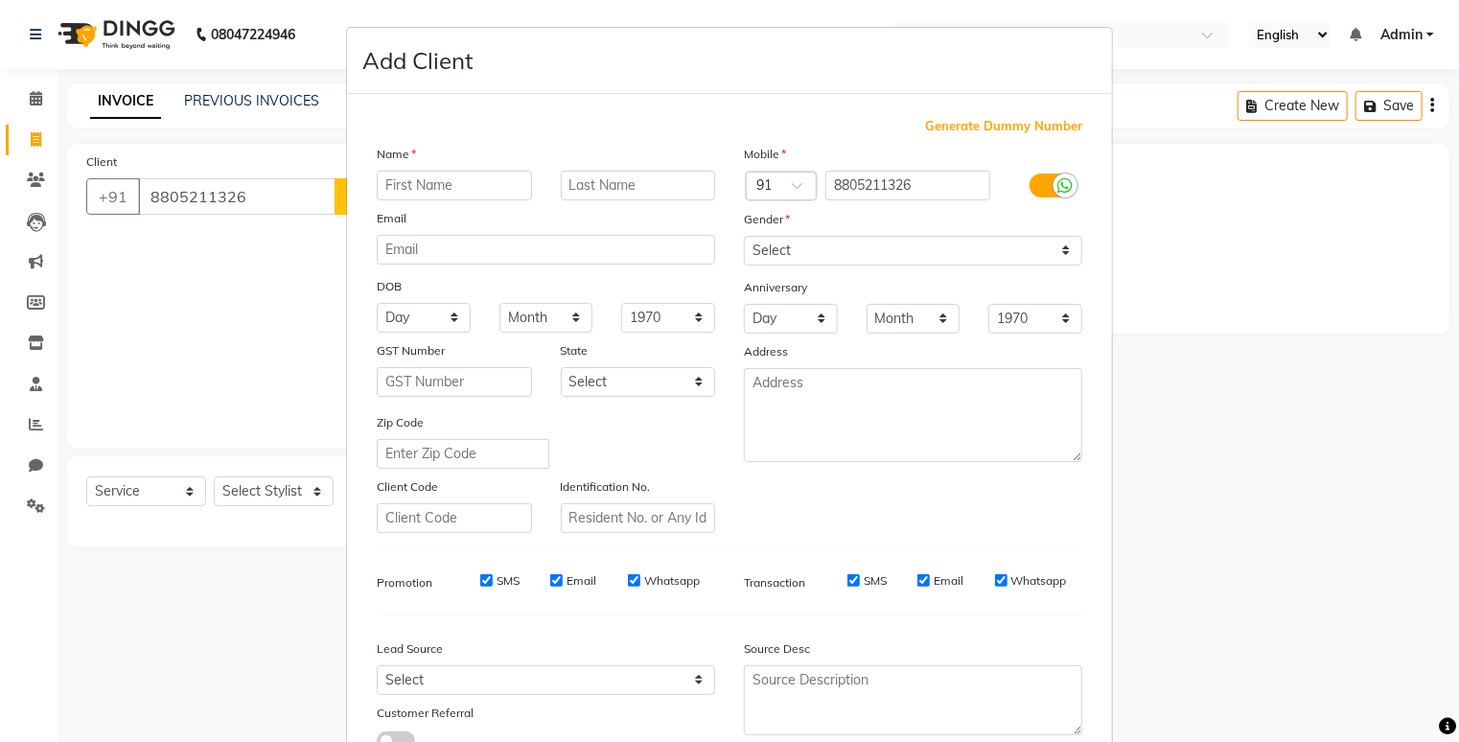
click at [401, 187] on input "text" at bounding box center [454, 186] width 155 height 30
type input "[PERSON_NAME]"
click at [767, 244] on select "Select [DEMOGRAPHIC_DATA] [DEMOGRAPHIC_DATA] Other Prefer Not To Say" at bounding box center [913, 251] width 338 height 30
select select "[DEMOGRAPHIC_DATA]"
click at [744, 237] on select "Select [DEMOGRAPHIC_DATA] [DEMOGRAPHIC_DATA] Other Prefer Not To Say" at bounding box center [913, 251] width 338 height 30
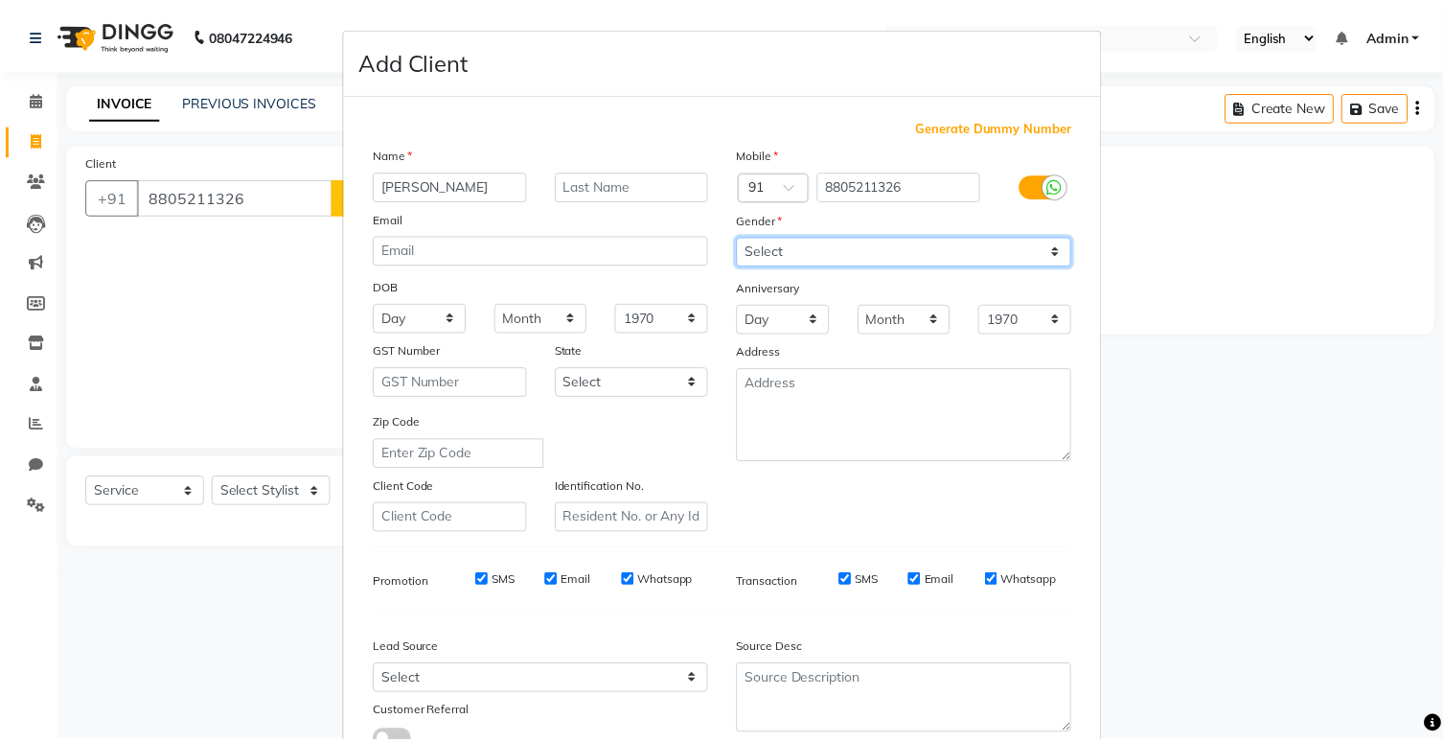
scroll to position [151, 0]
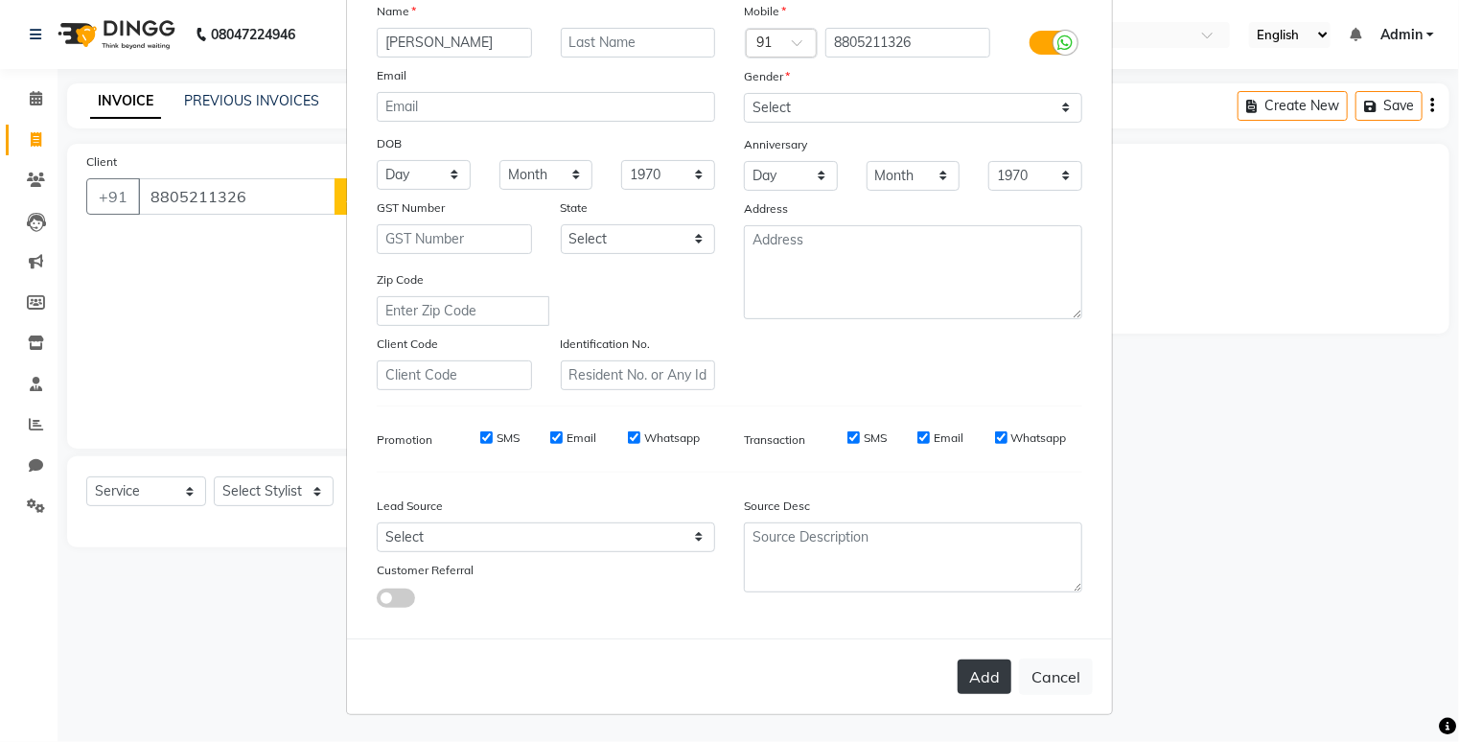
click at [974, 681] on button "Add" at bounding box center [985, 676] width 54 height 35
select select
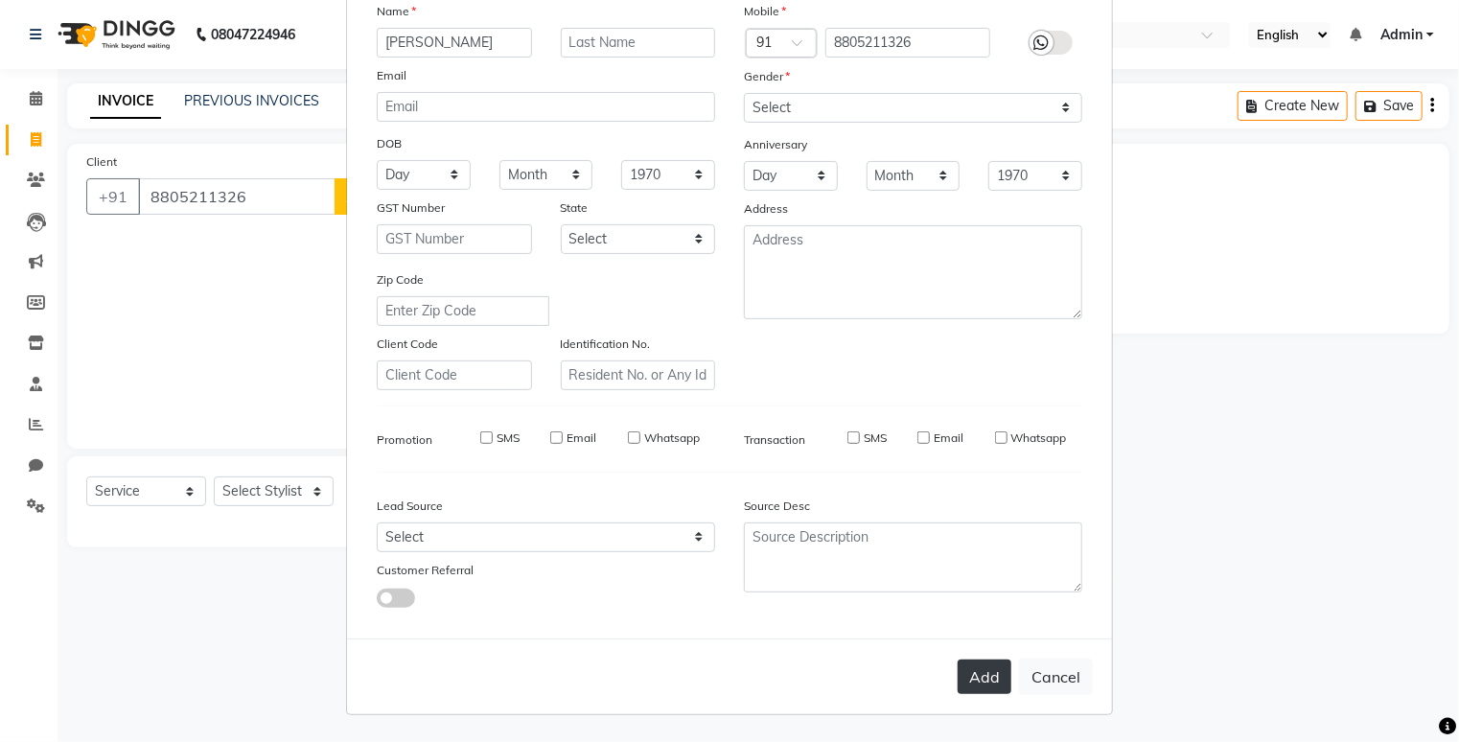
select select
checkbox input "false"
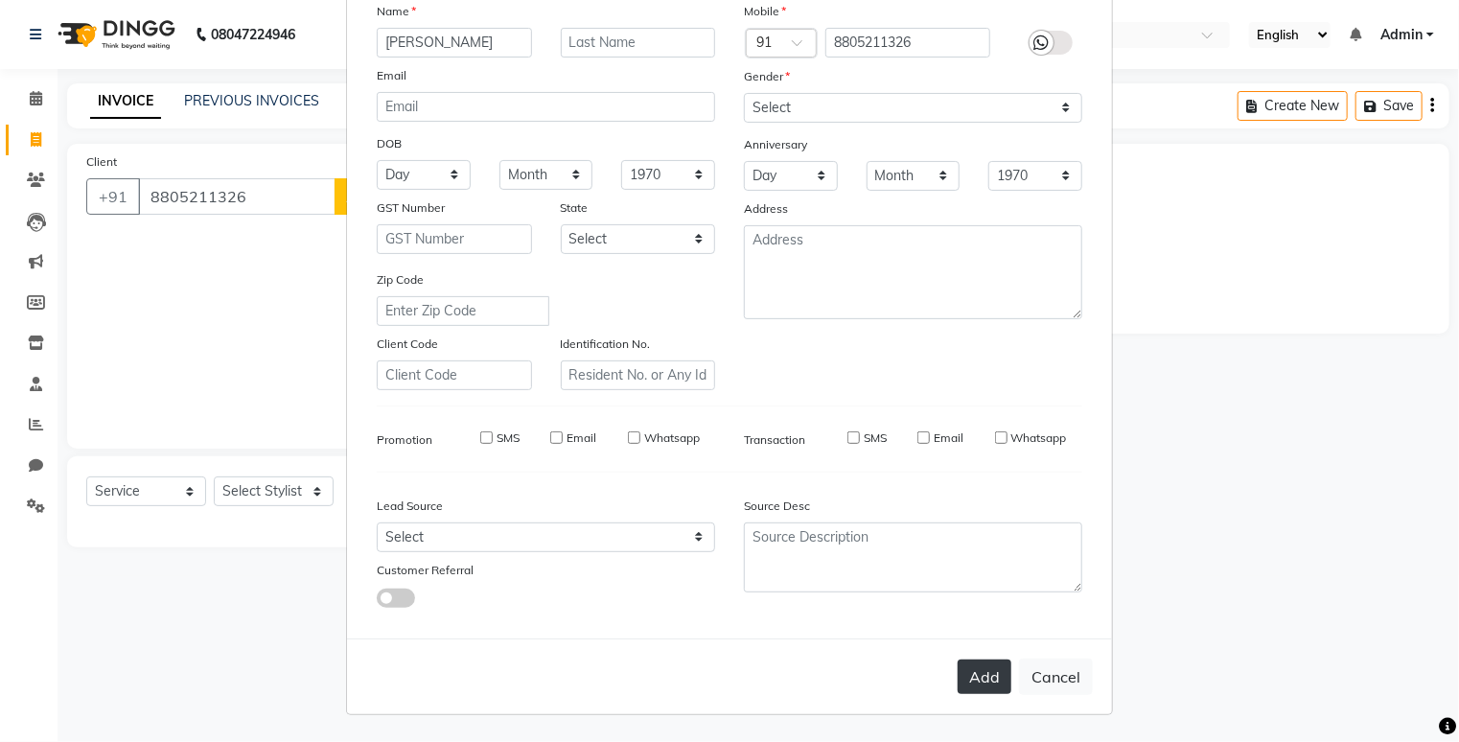
checkbox input "false"
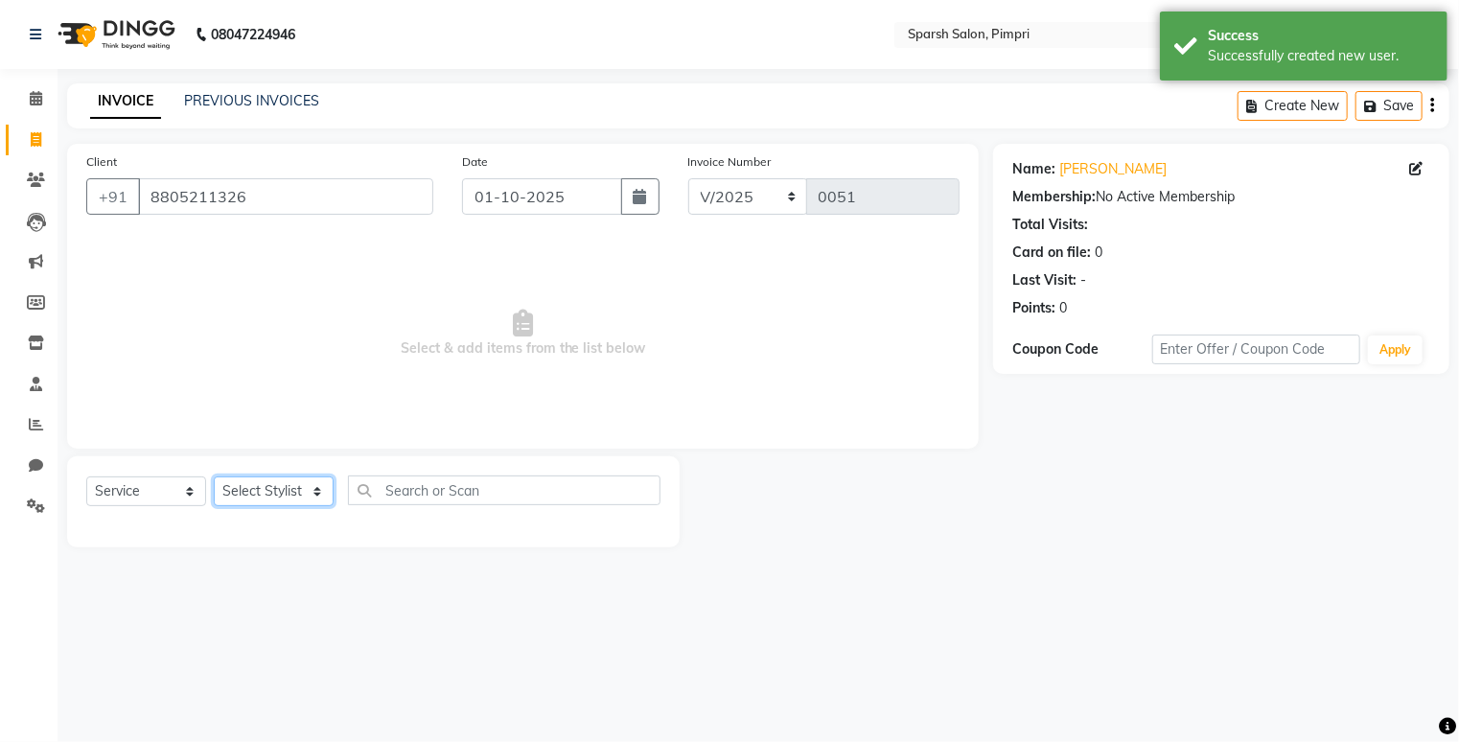
click at [314, 483] on select "Select Stylist Noori Sangietaa [PERSON_NAME]" at bounding box center [274, 491] width 120 height 30
select select "88282"
click at [214, 477] on select "Select Stylist Noori Sangietaa [PERSON_NAME]" at bounding box center [274, 491] width 120 height 30
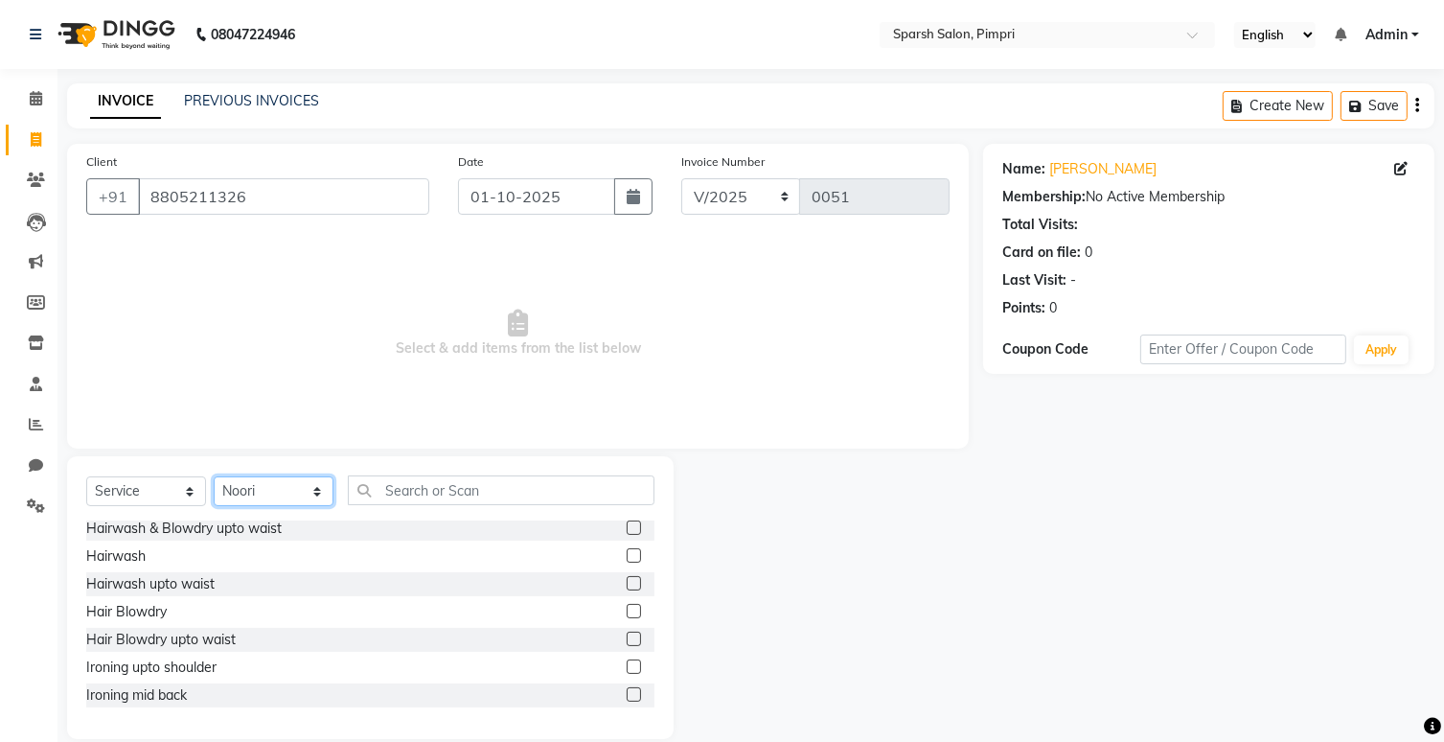
scroll to position [505, 0]
click at [301, 543] on div "Hairwash" at bounding box center [370, 555] width 568 height 24
click at [627, 555] on label at bounding box center [634, 554] width 14 height 14
click at [627, 555] on input "checkbox" at bounding box center [633, 555] width 12 height 12
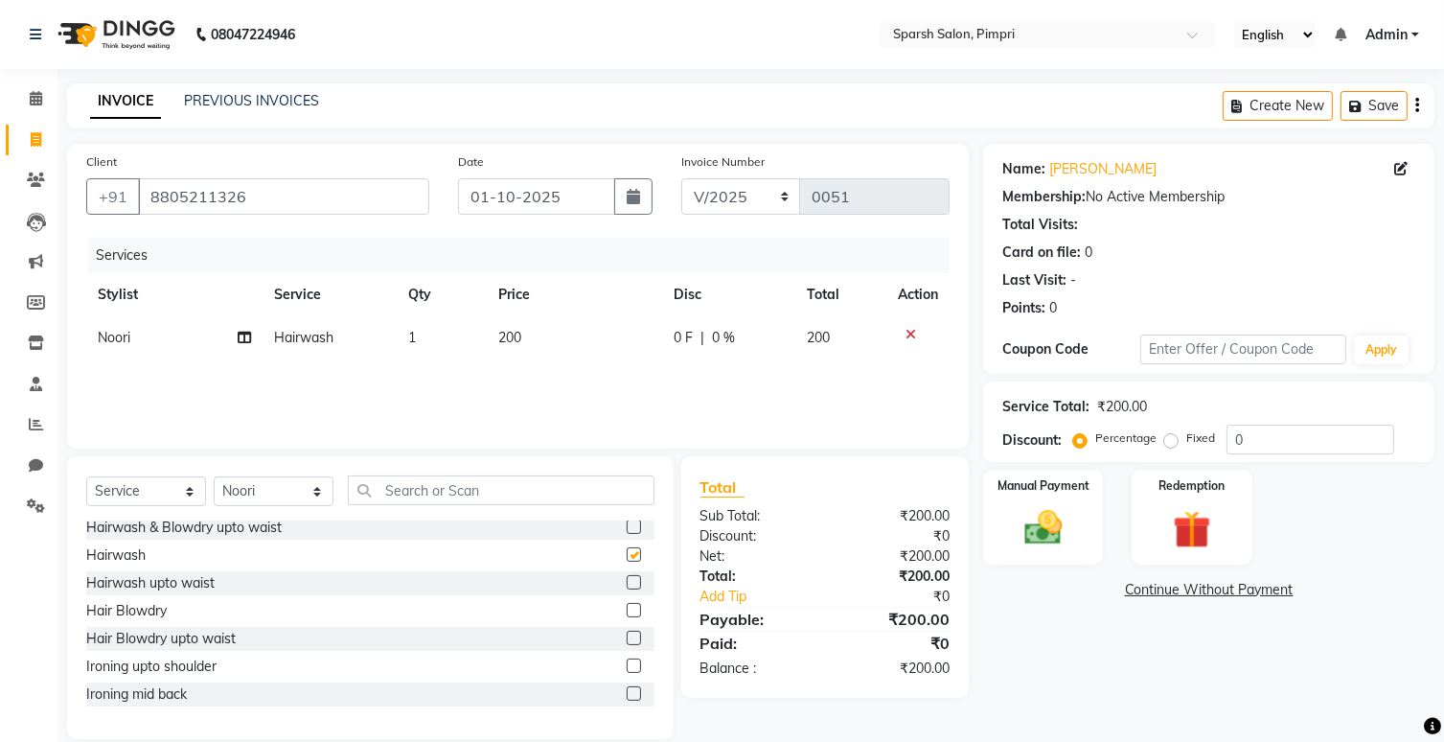
checkbox input "false"
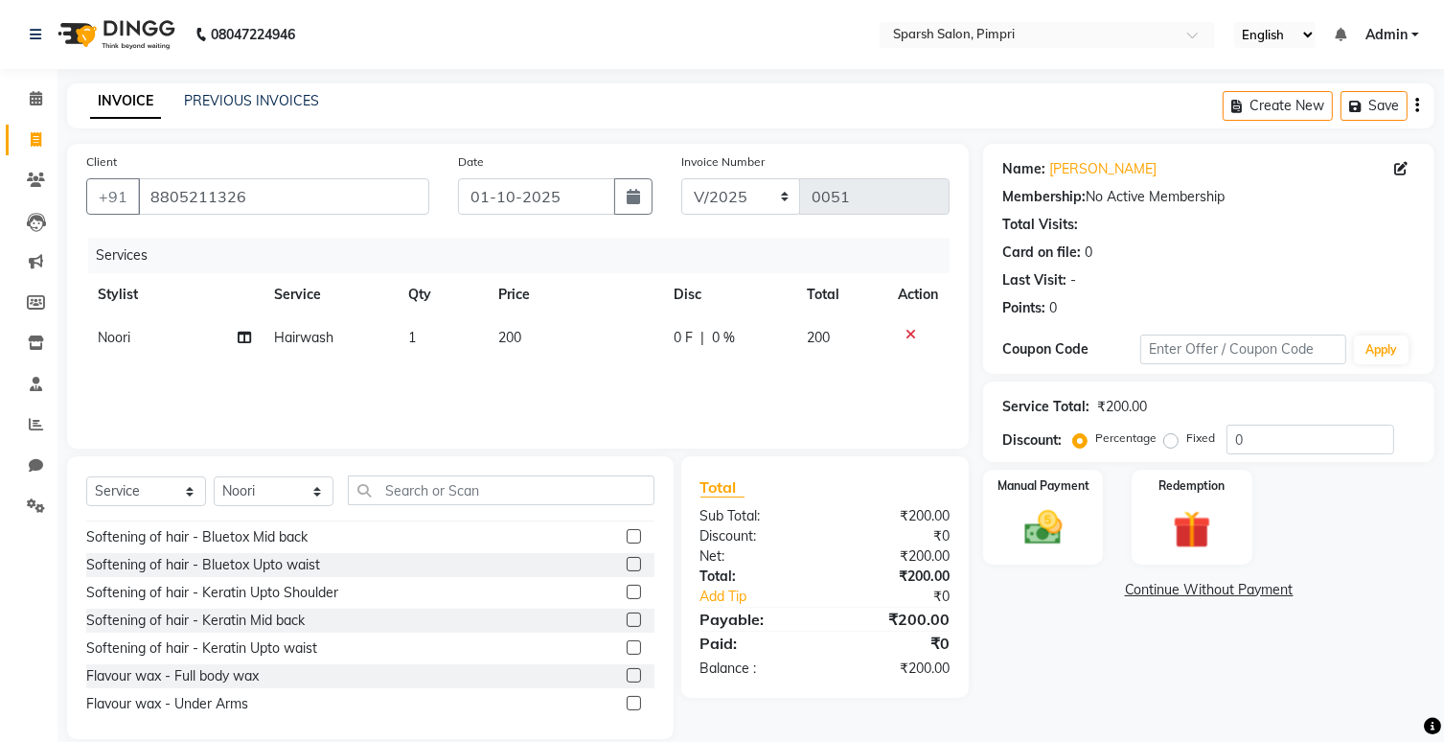
scroll to position [1177, 0]
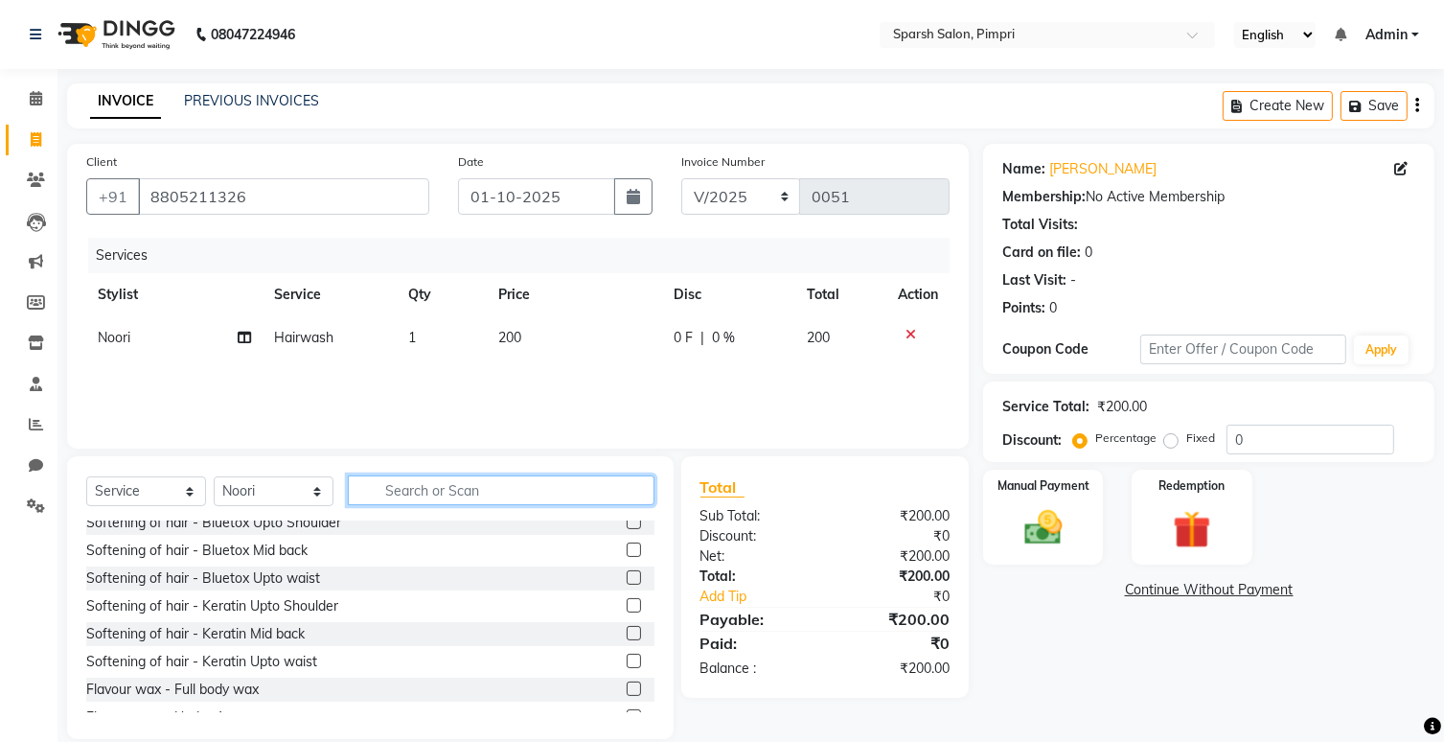
click at [424, 495] on input "text" at bounding box center [501, 490] width 307 height 30
type input "d"
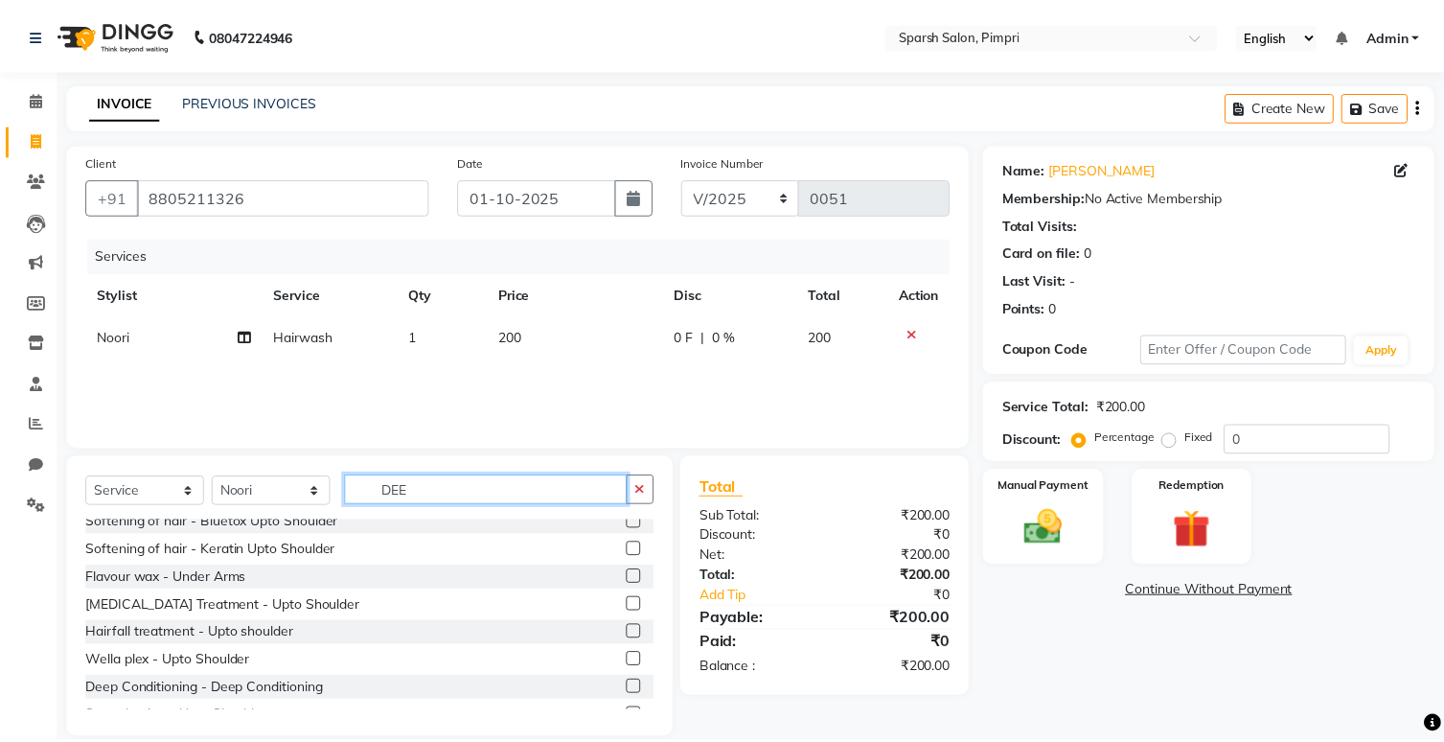
scroll to position [0, 0]
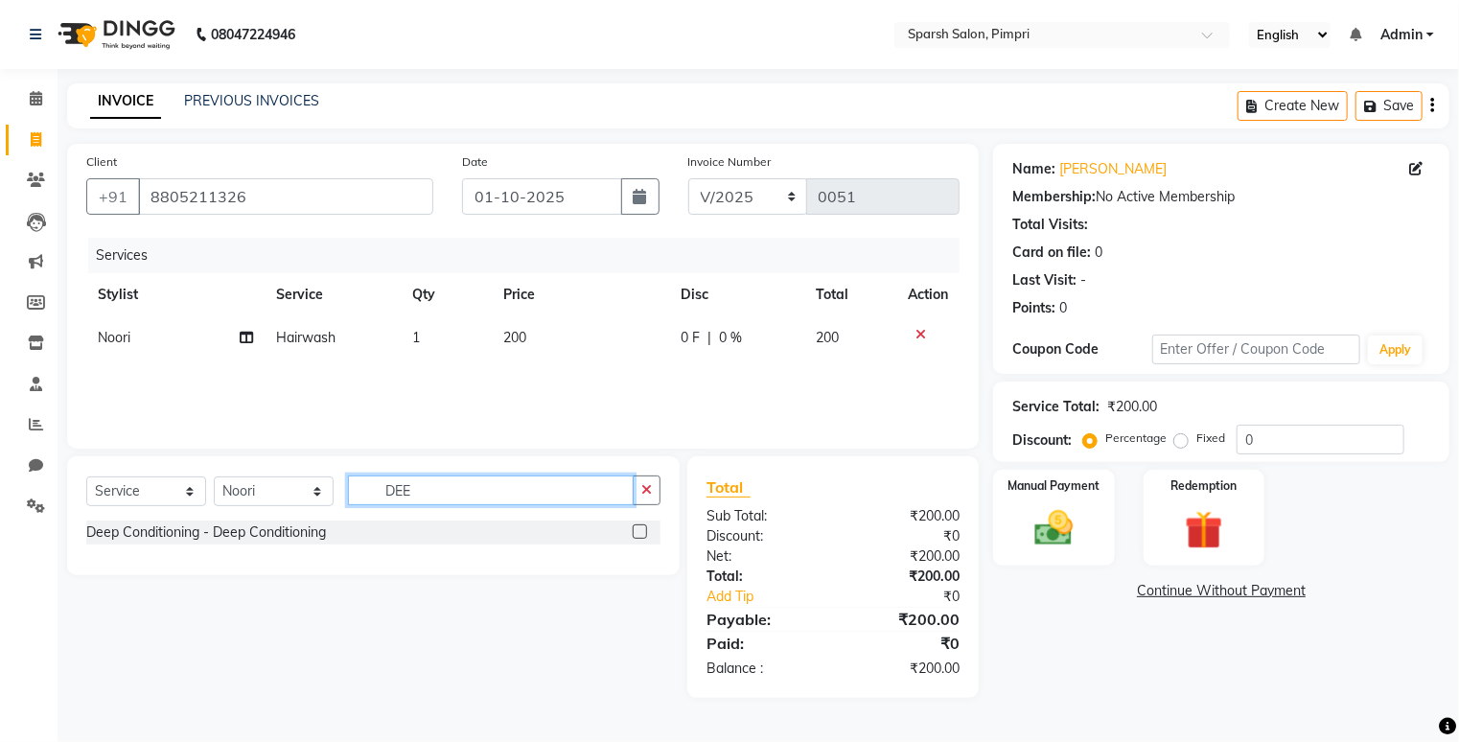
type input "DEE"
click at [639, 530] on label at bounding box center [640, 531] width 14 height 14
click at [639, 530] on input "checkbox" at bounding box center [639, 532] width 12 height 12
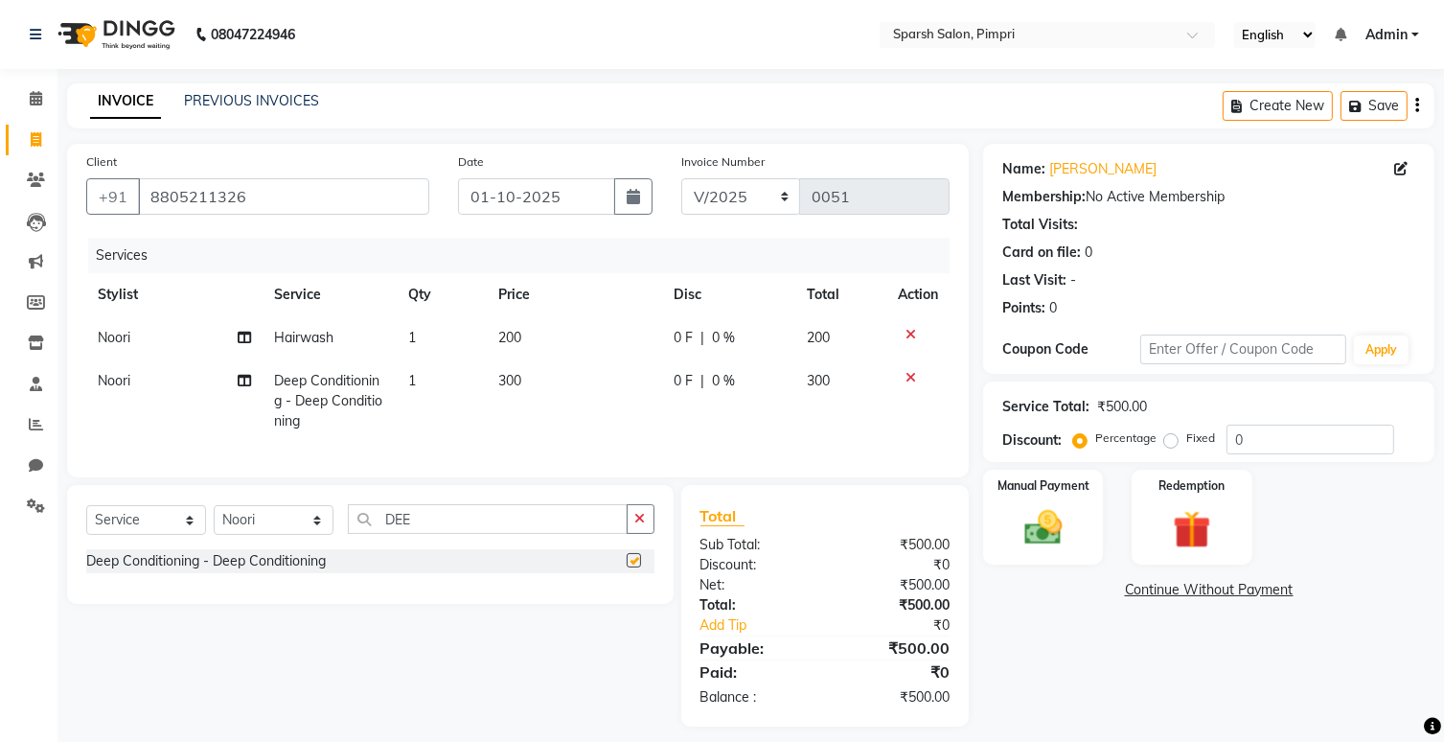
checkbox input "false"
click at [521, 380] on td "300" at bounding box center [574, 400] width 175 height 83
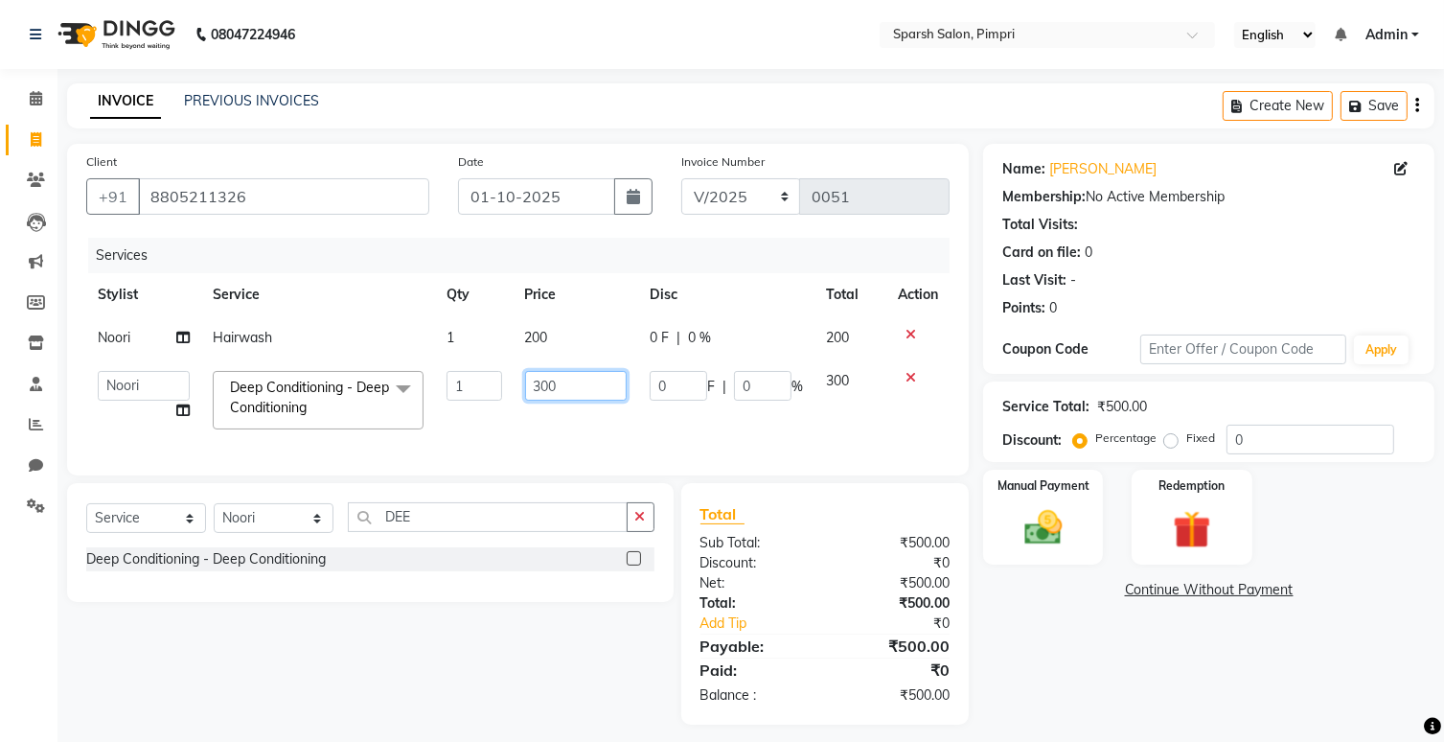
click at [540, 385] on input "300" at bounding box center [576, 386] width 103 height 30
type input "600"
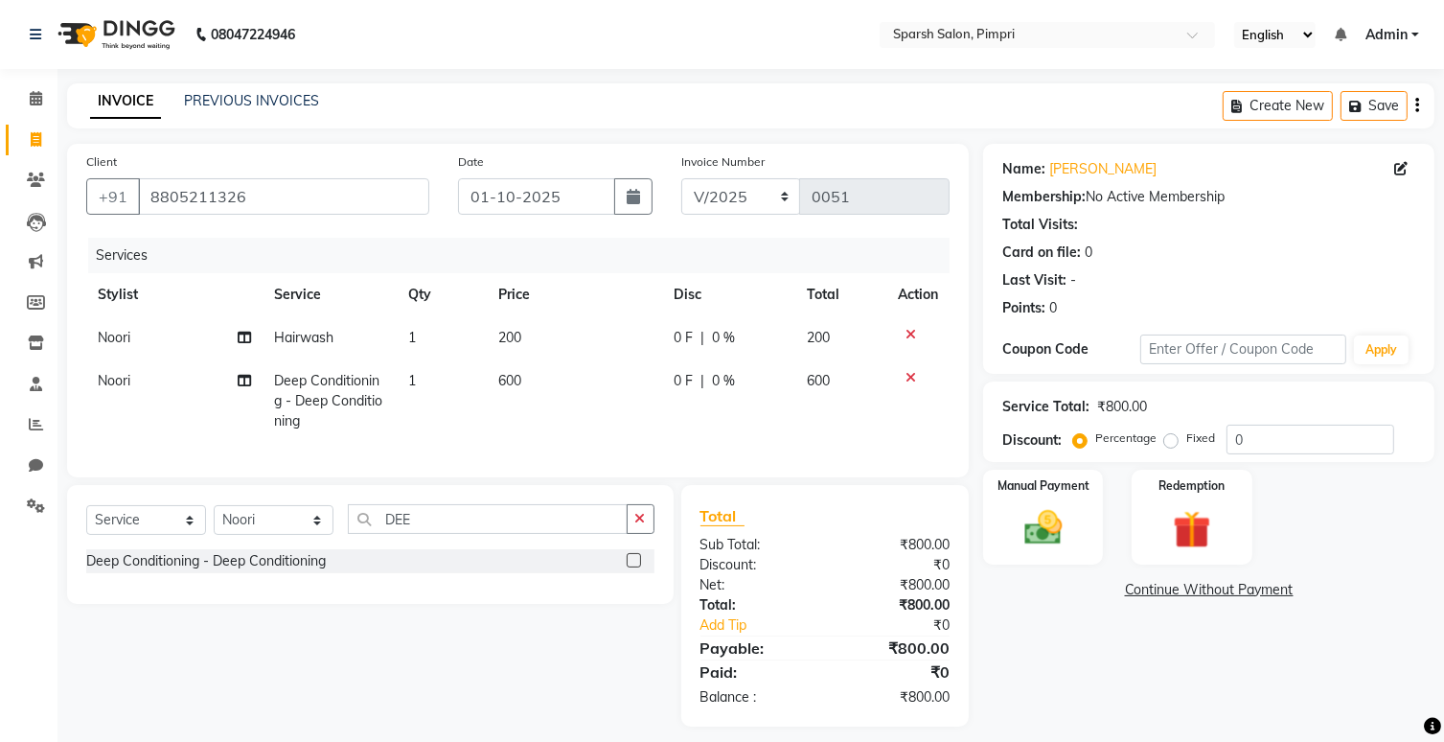
click at [530, 333] on td "200" at bounding box center [574, 337] width 175 height 43
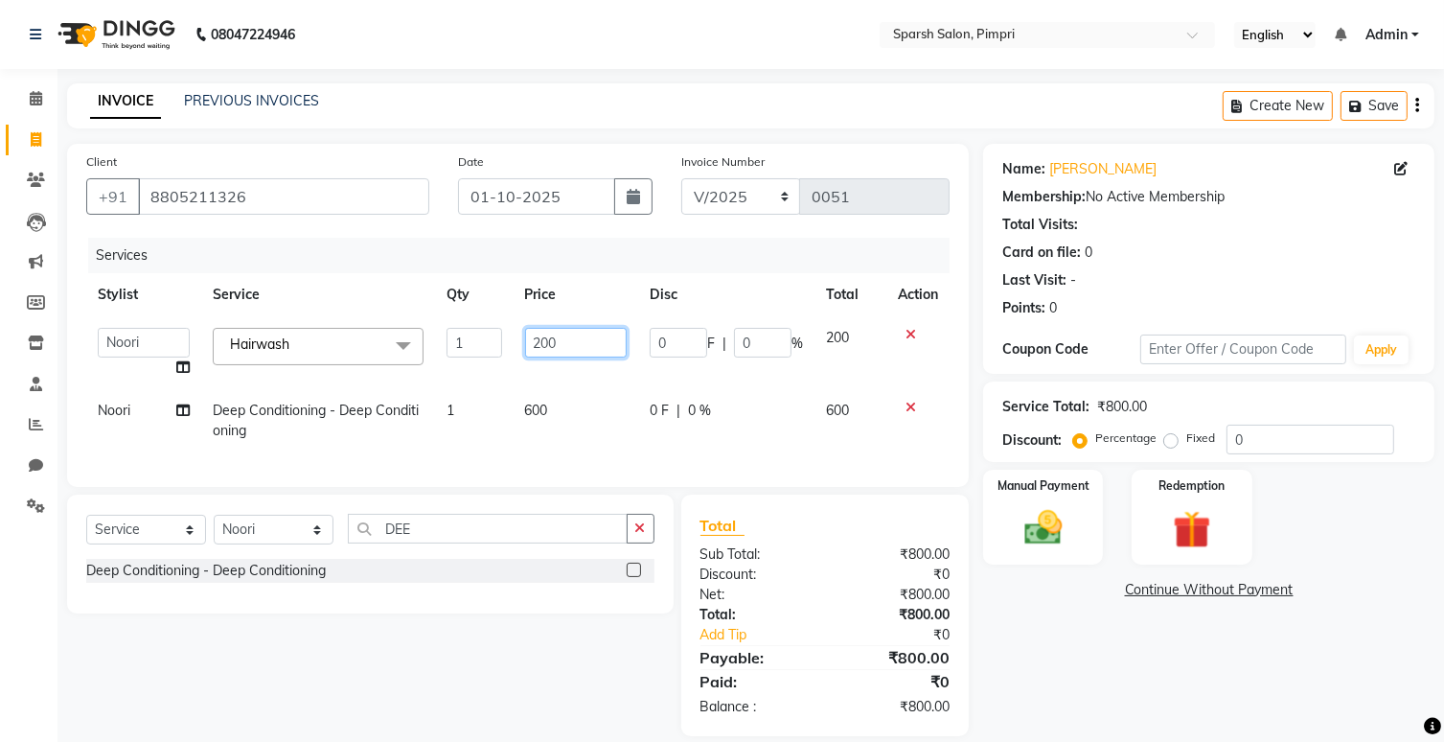
click at [542, 346] on input "200" at bounding box center [576, 343] width 103 height 30
type input "300"
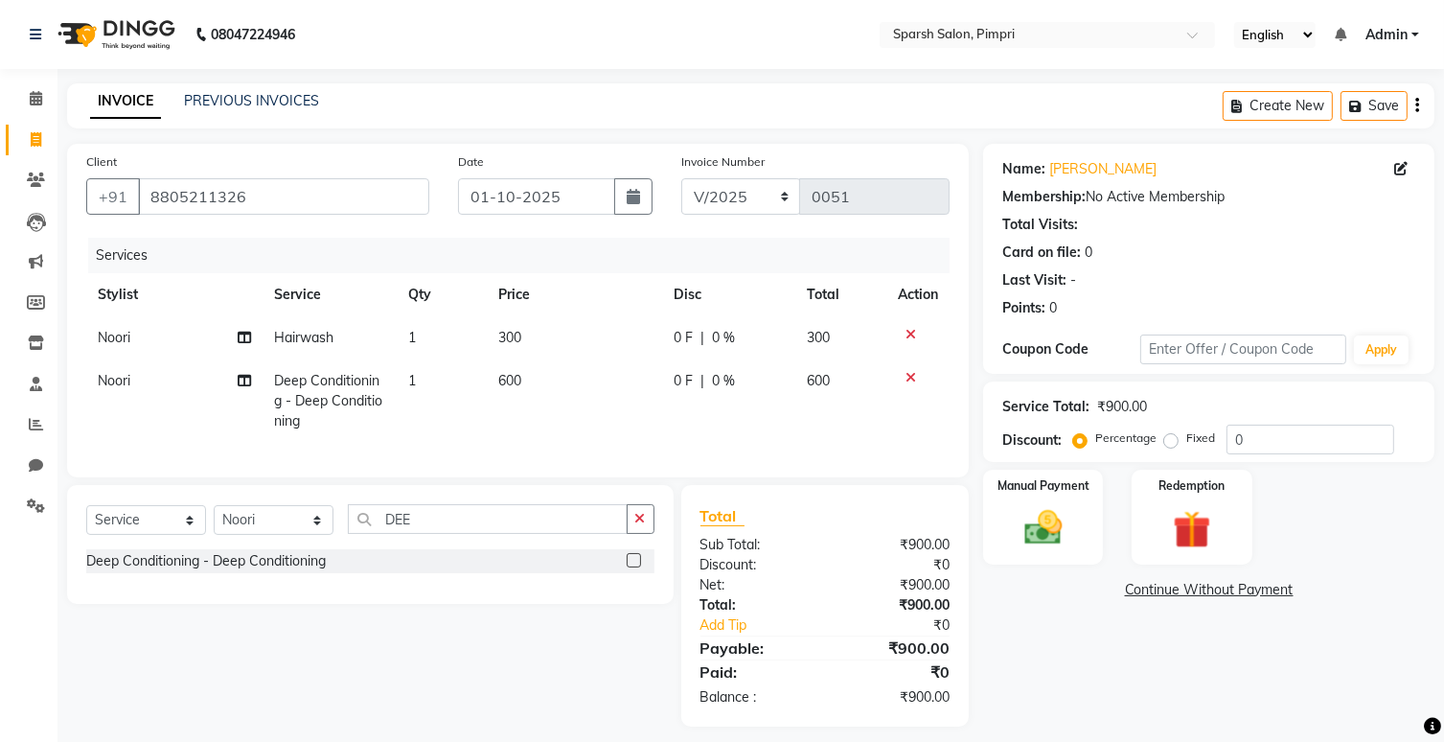
click at [782, 437] on td "0 F | 0 %" at bounding box center [729, 400] width 134 height 83
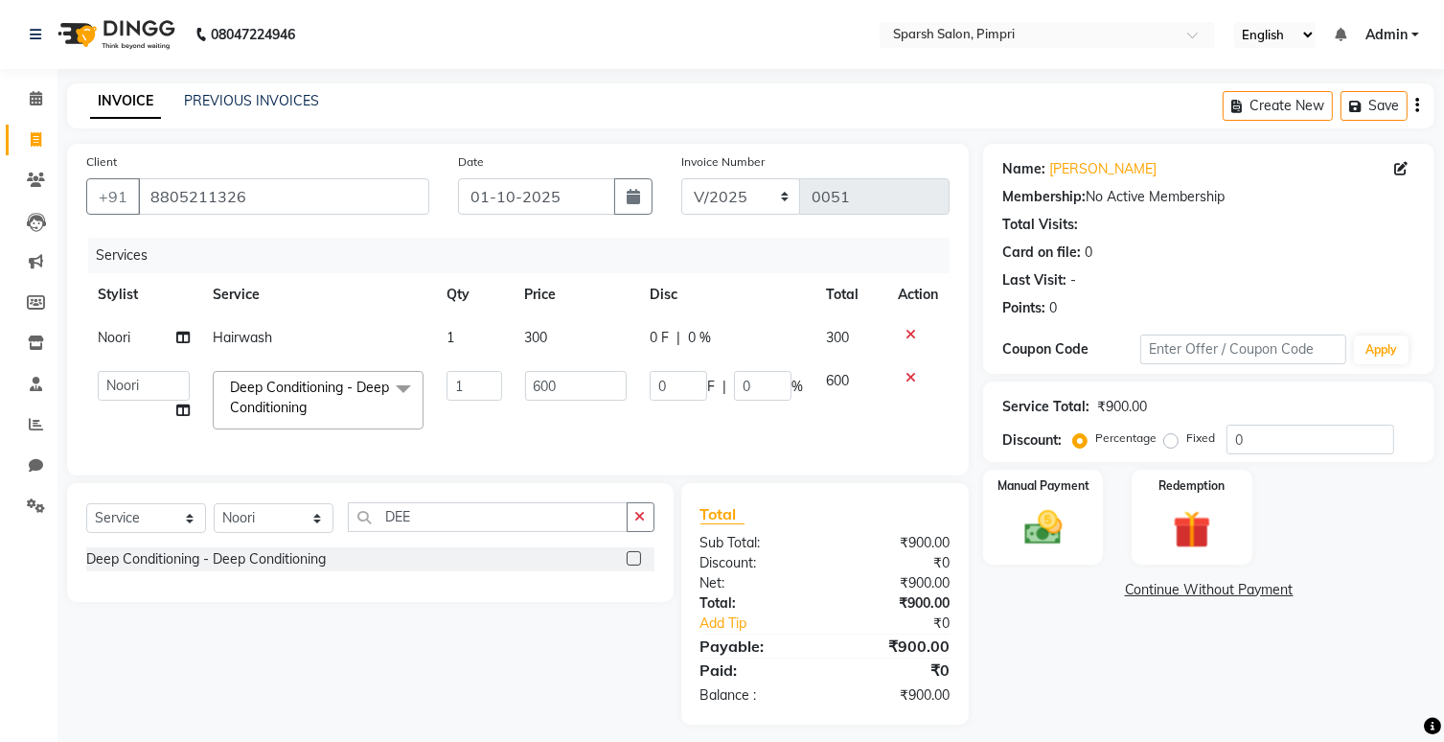
scroll to position [25, 0]
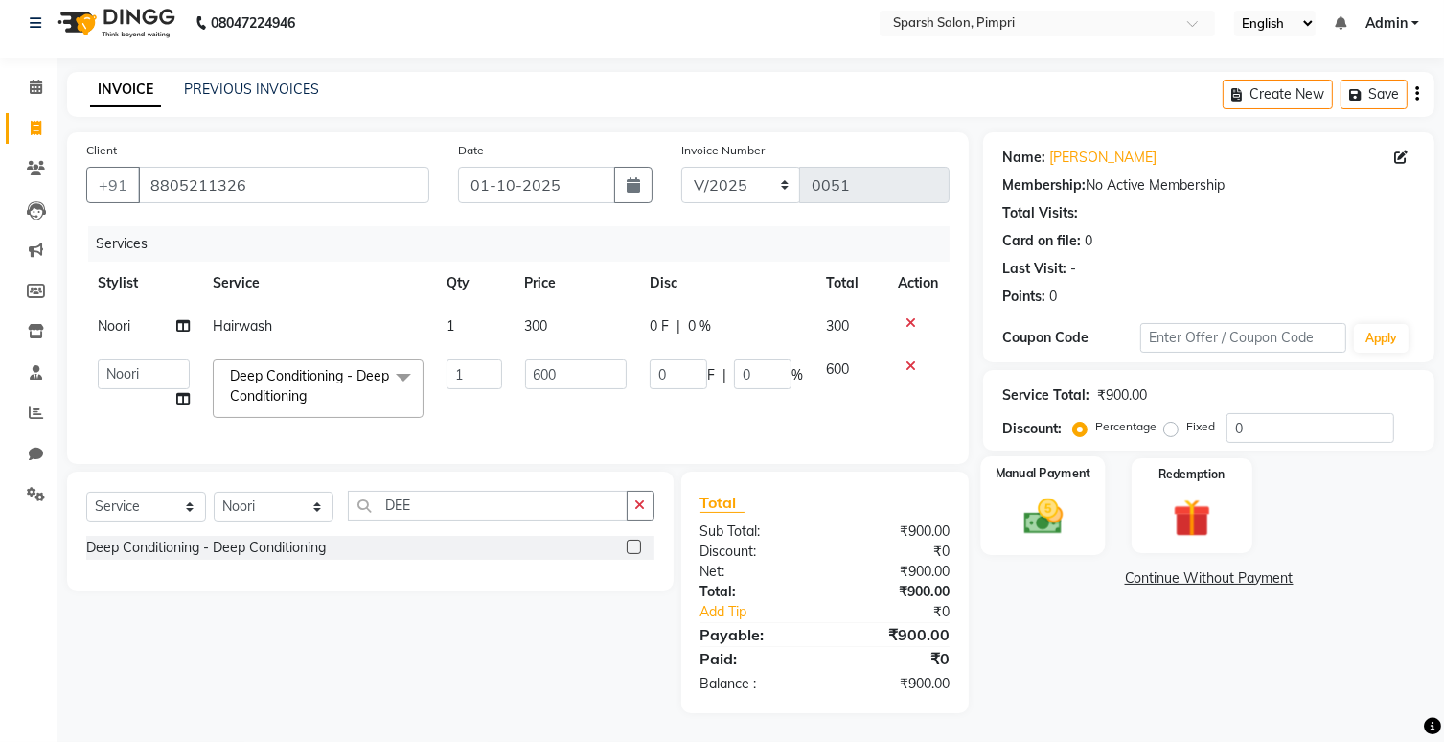
click at [1044, 507] on img at bounding box center [1043, 517] width 63 height 45
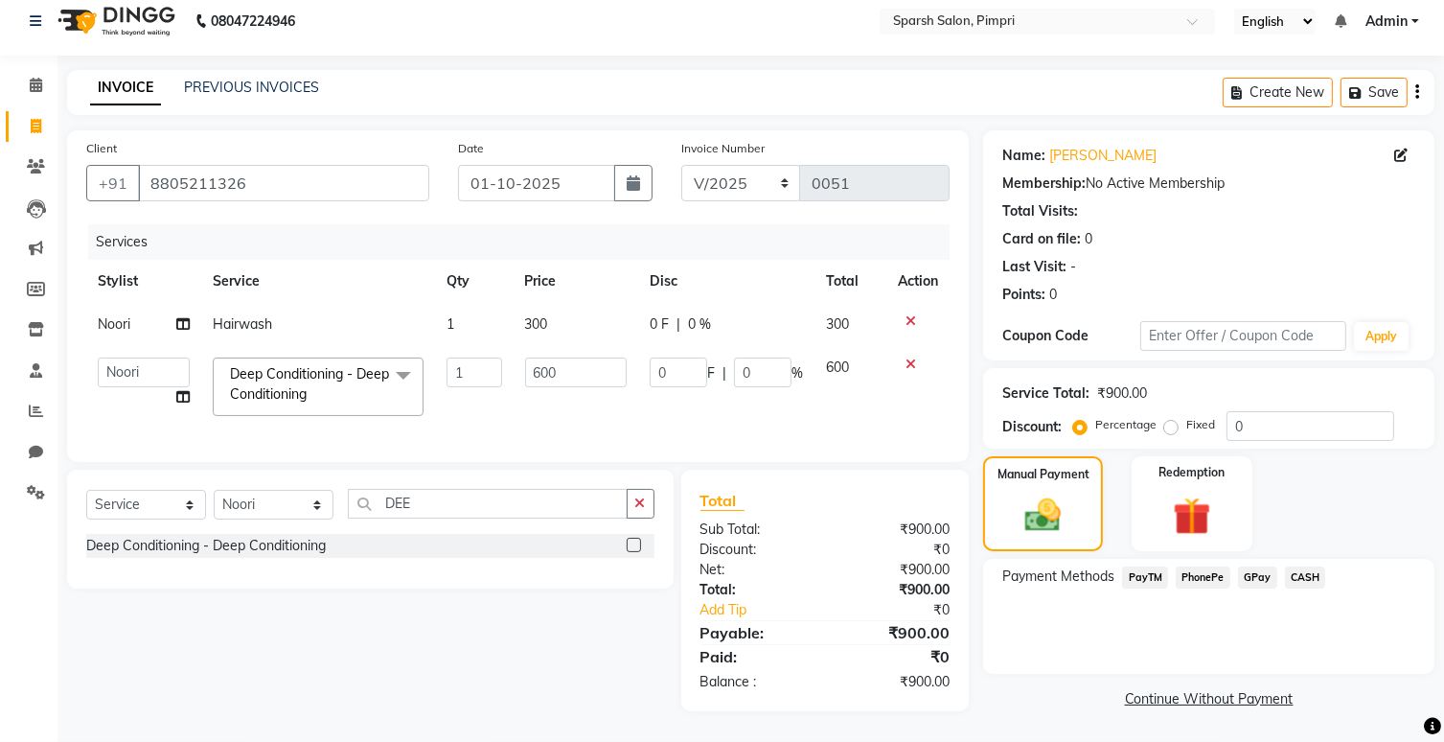
click at [1249, 566] on span "GPay" at bounding box center [1257, 577] width 39 height 22
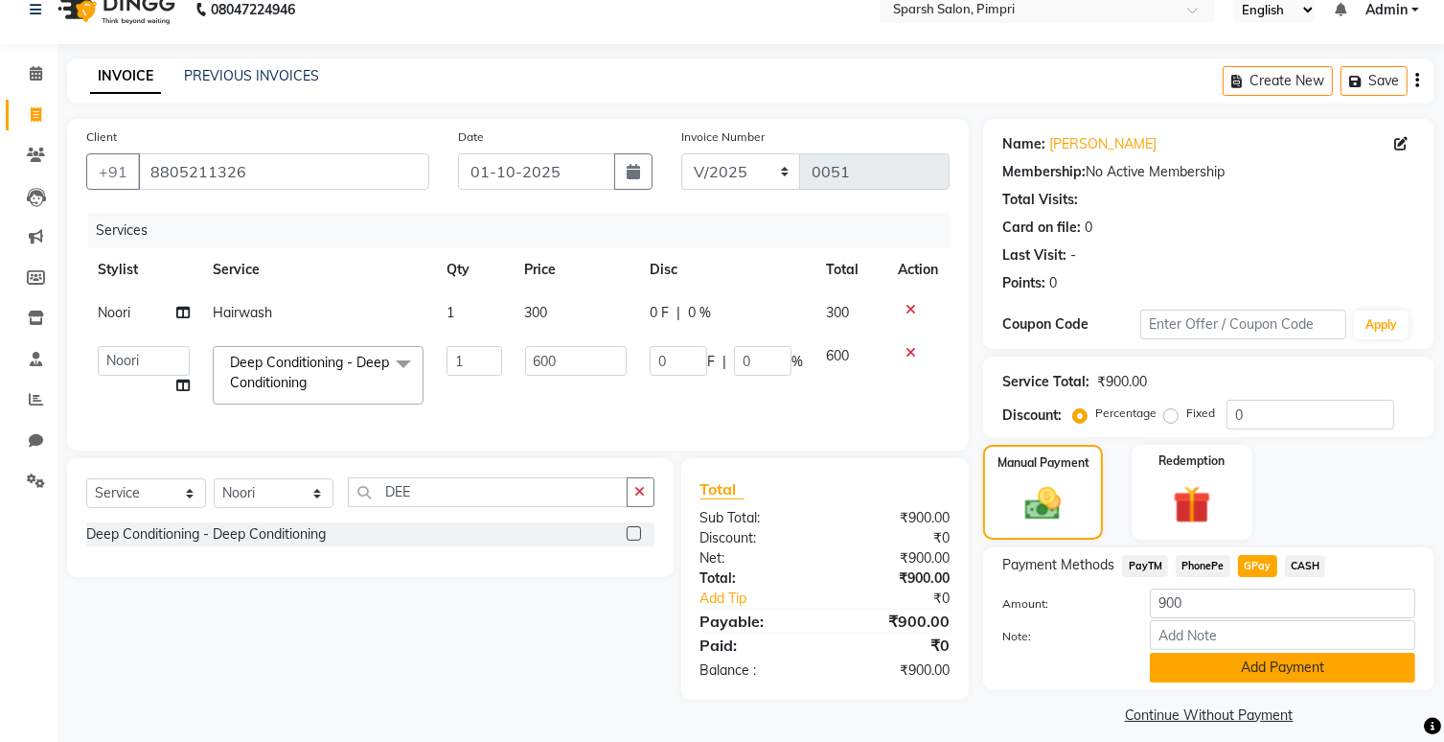
click at [1258, 676] on button "Add Payment" at bounding box center [1283, 668] width 266 height 30
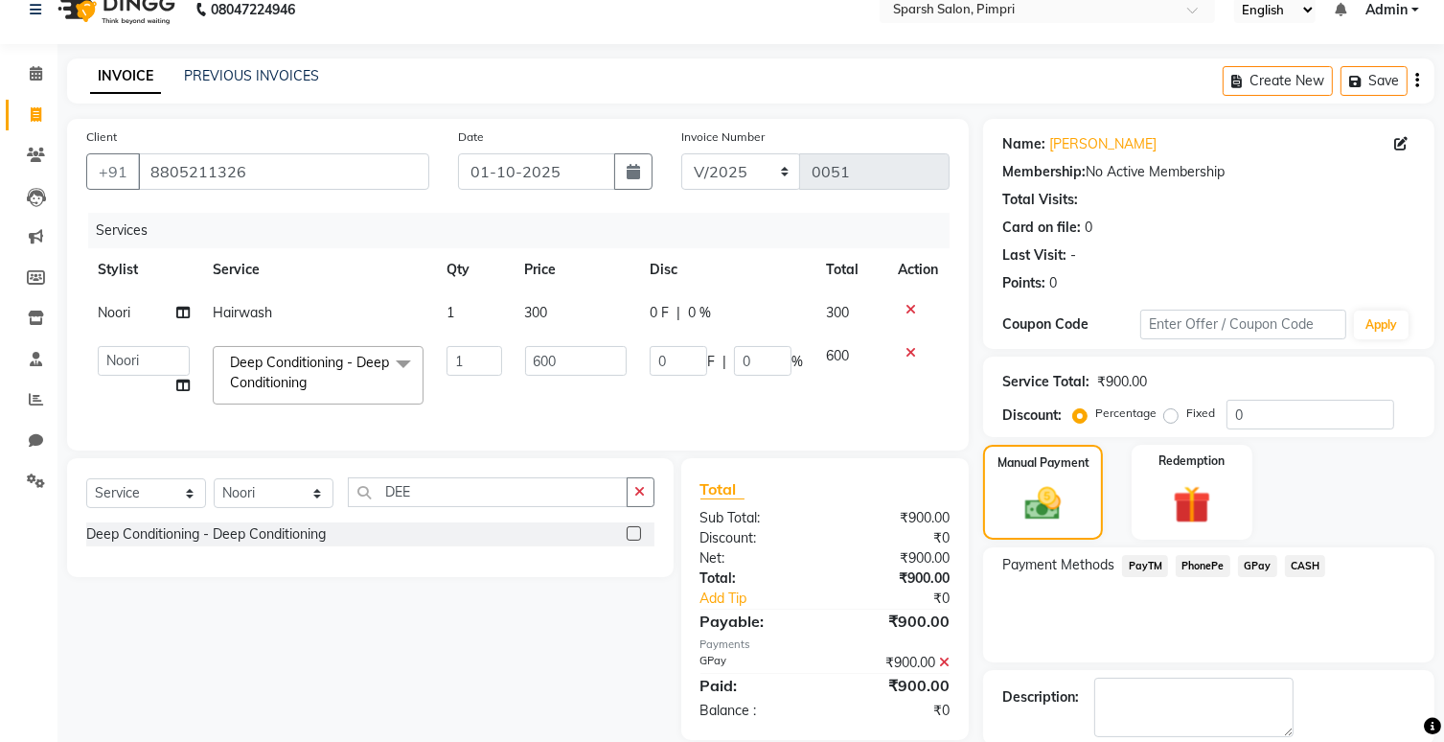
scroll to position [120, 0]
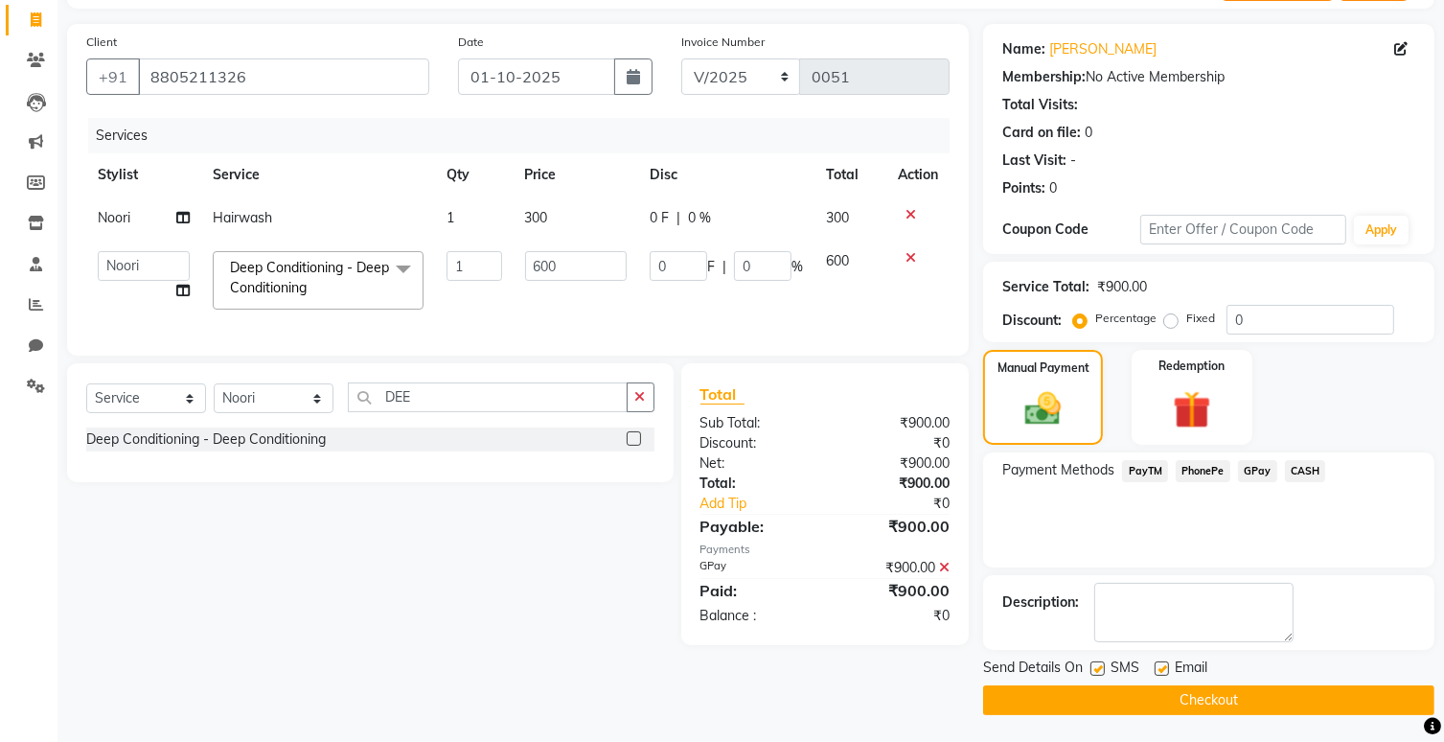
click at [1097, 664] on label at bounding box center [1098, 668] width 14 height 14
click at [1097, 664] on input "checkbox" at bounding box center [1097, 669] width 12 height 12
checkbox input "false"
click at [1159, 668] on label at bounding box center [1162, 668] width 14 height 14
click at [1159, 668] on input "checkbox" at bounding box center [1161, 669] width 12 height 12
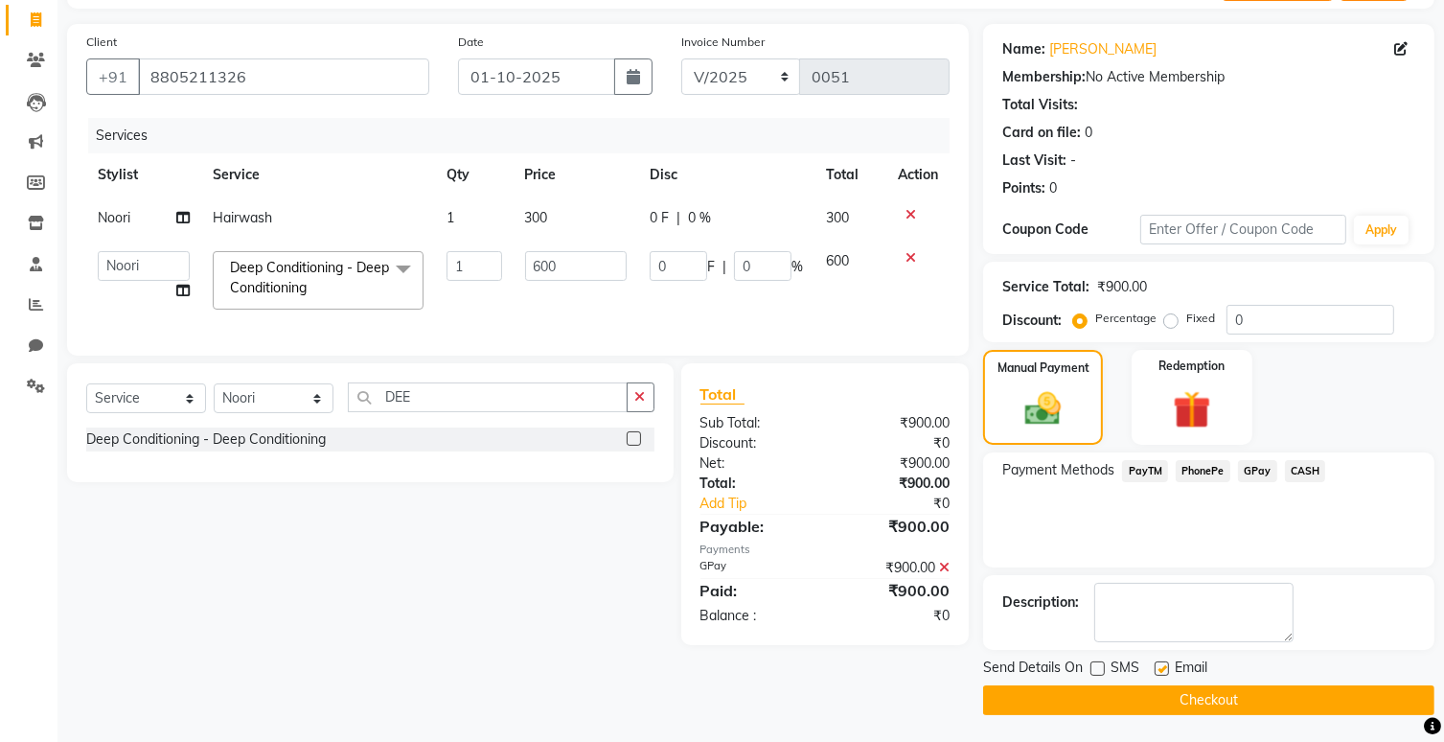
checkbox input "false"
click at [1172, 695] on button "Checkout" at bounding box center [1208, 700] width 451 height 30
